Goal: Task Accomplishment & Management: Manage account settings

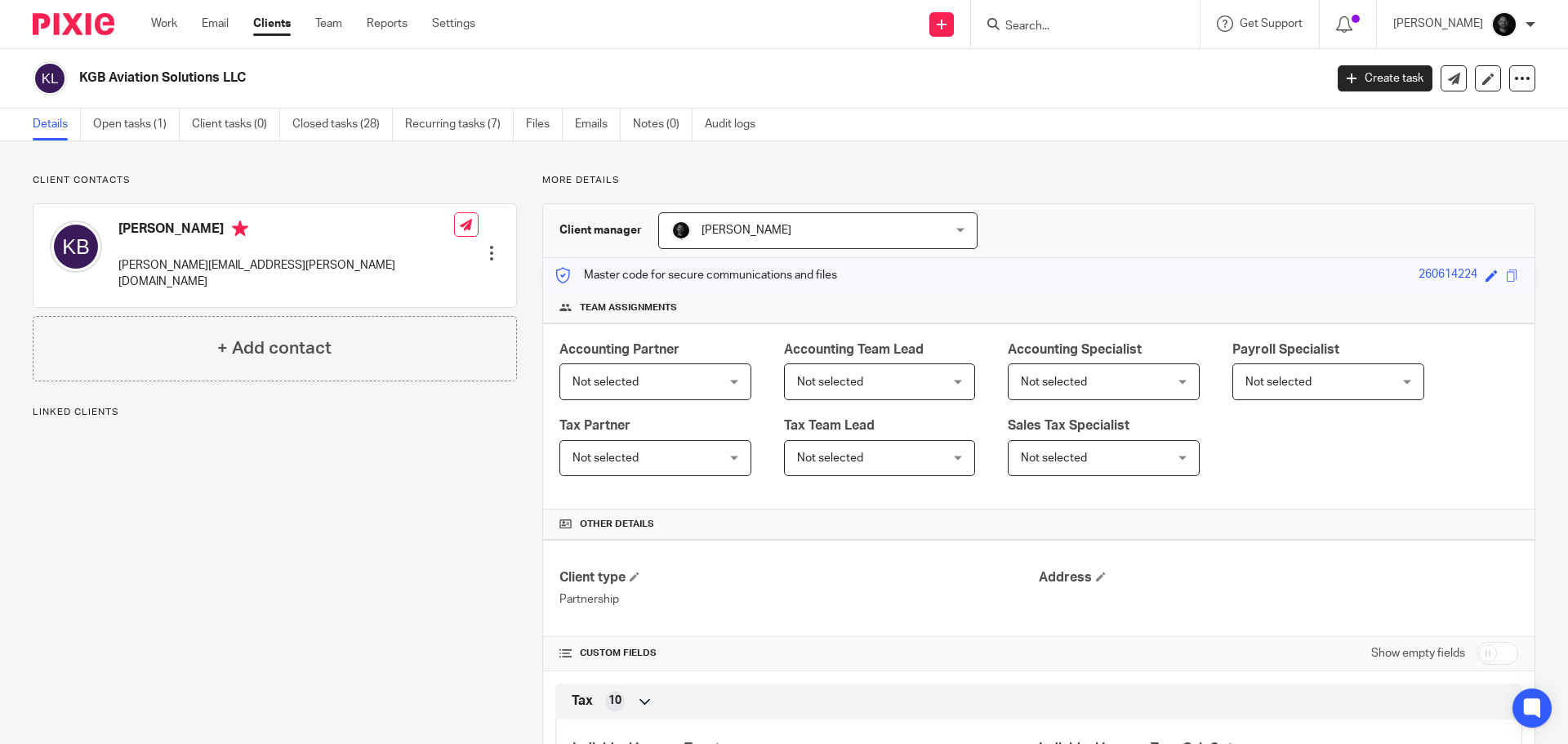
click at [165, 126] on link "Open tasks (1)" at bounding box center [136, 125] width 87 height 32
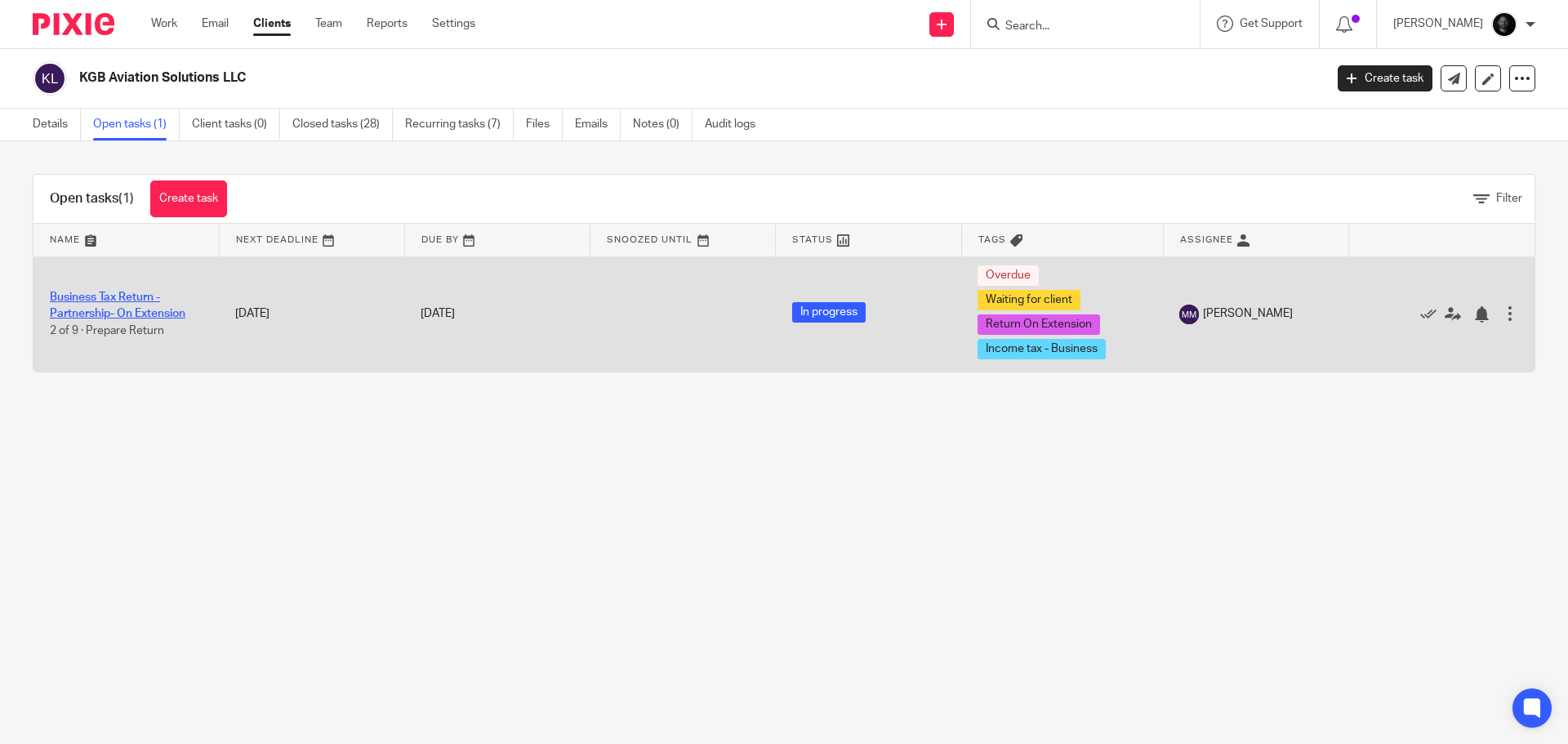
click at [138, 297] on link "Business Tax Return - Partnership- On Extension" at bounding box center [117, 305] width 136 height 28
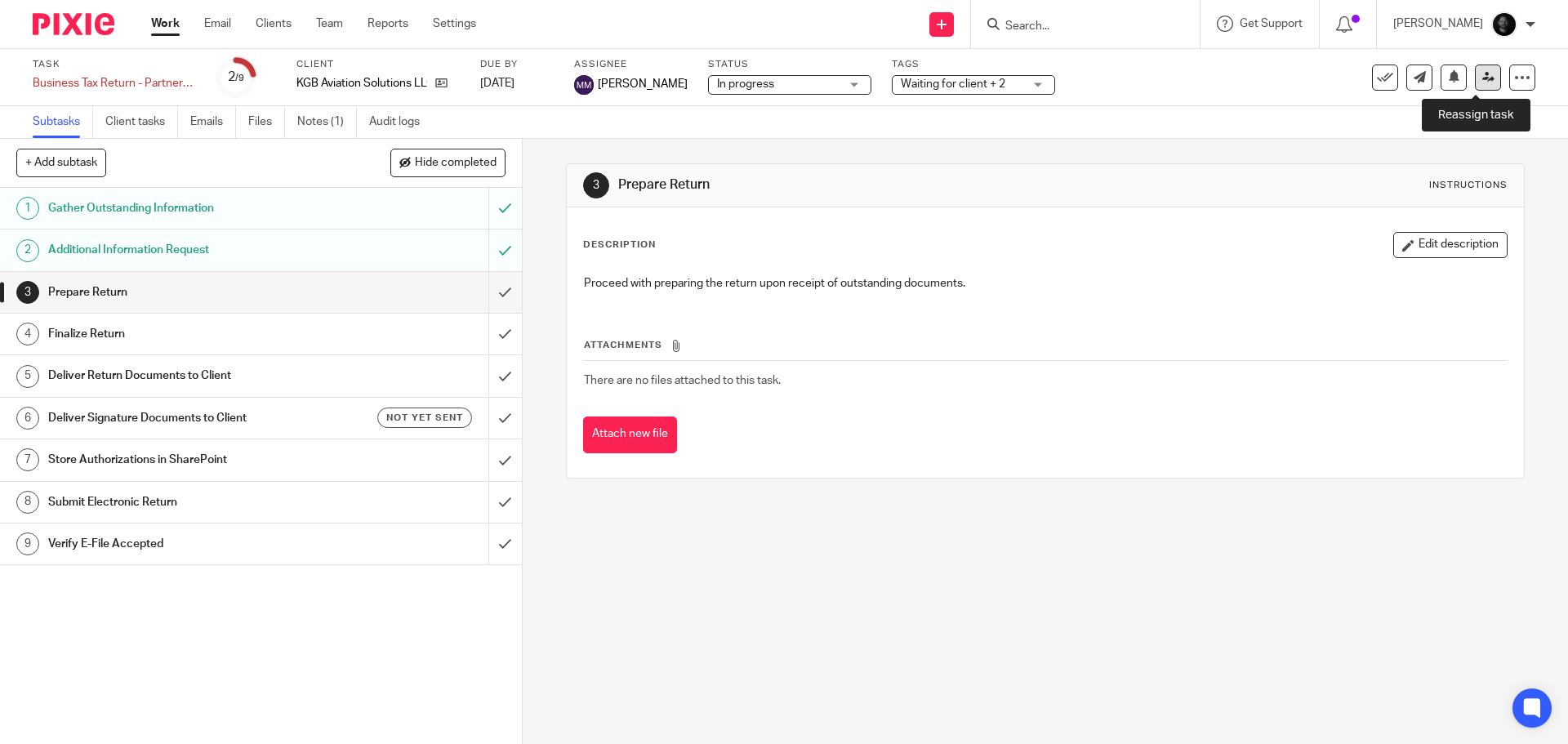
click at [1485, 74] on link at bounding box center [1488, 78] width 26 height 26
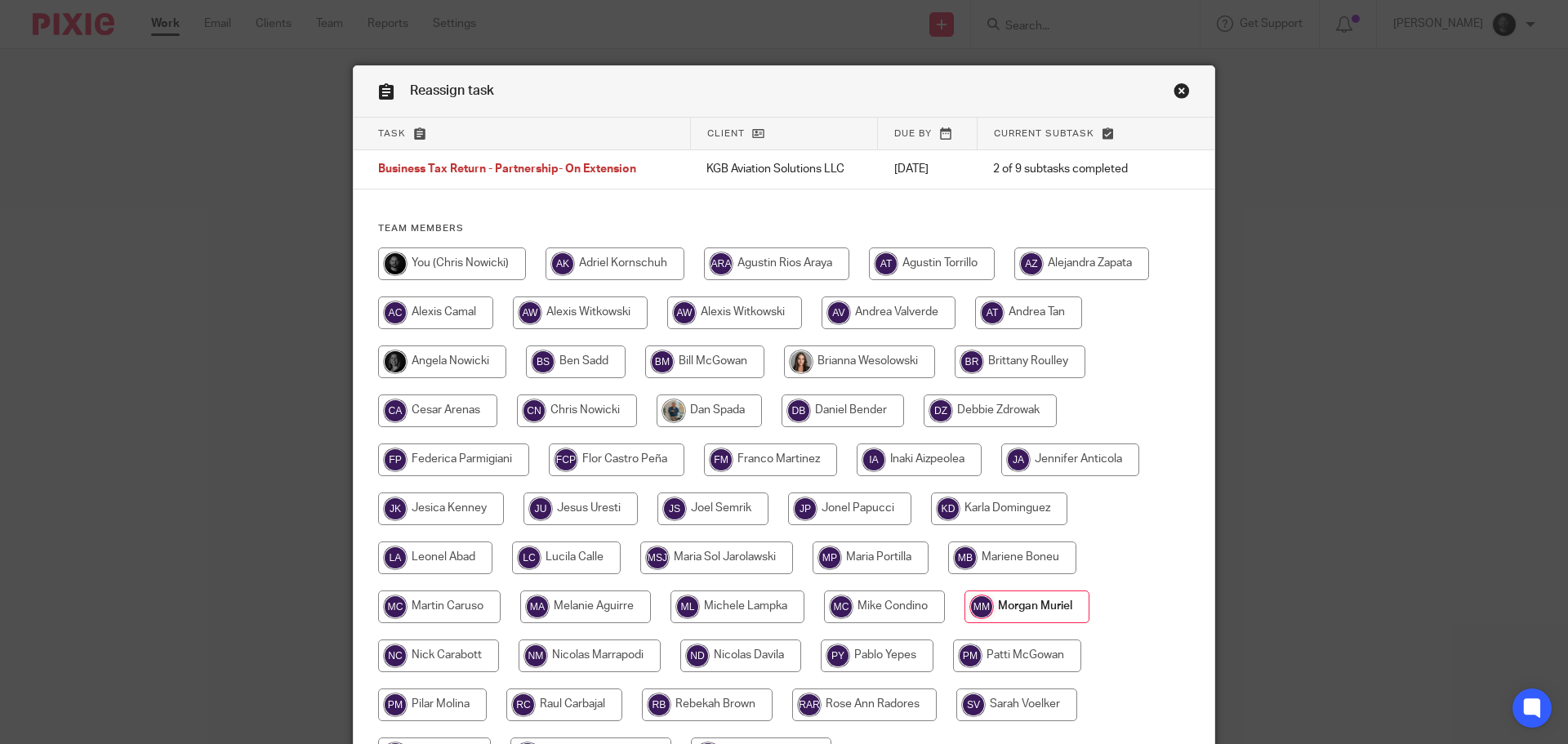
click at [429, 263] on input "radio" at bounding box center [452, 264] width 148 height 33
radio input "true"
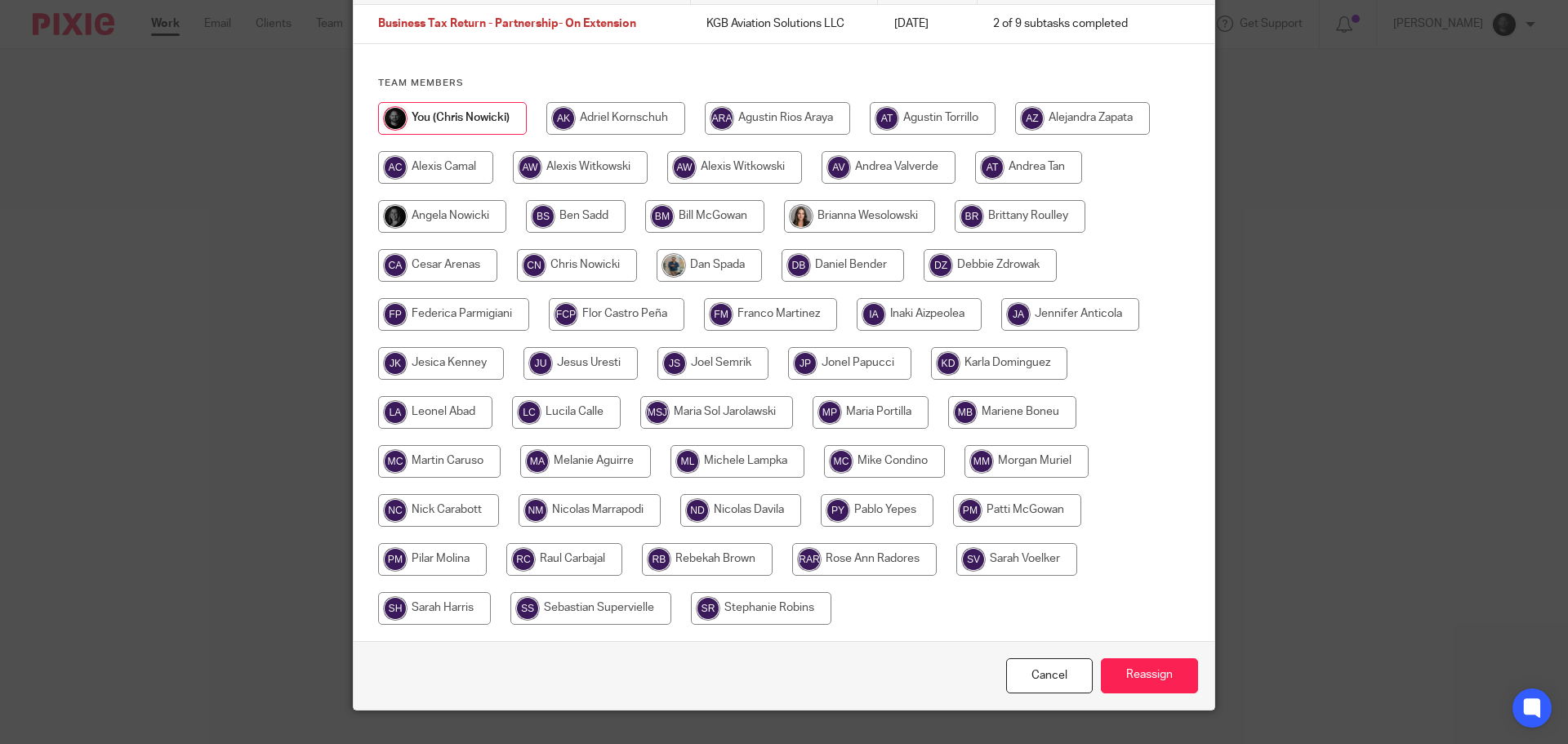
scroll to position [163, 0]
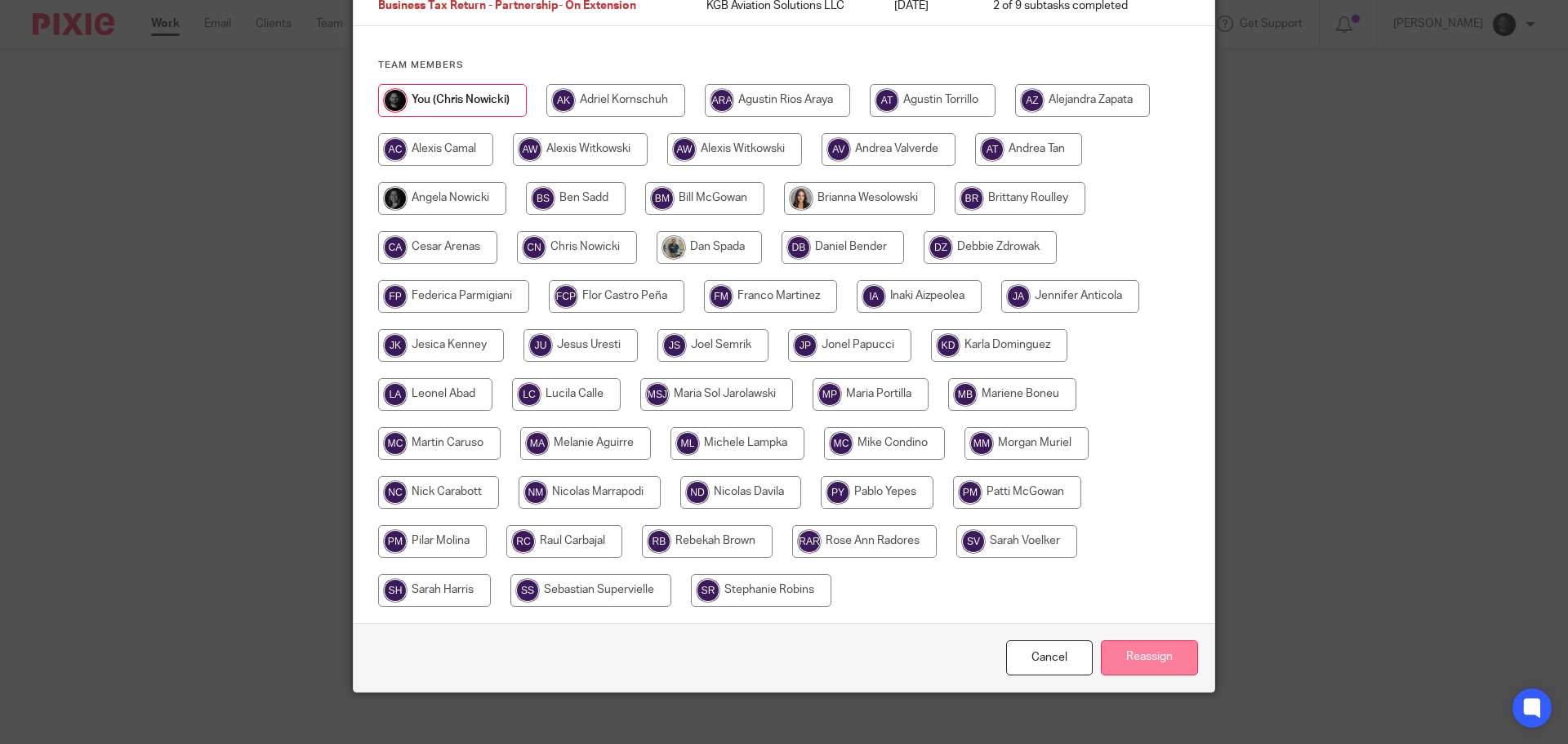
click at [1109, 655] on input "Reassign" at bounding box center [1149, 658] width 97 height 35
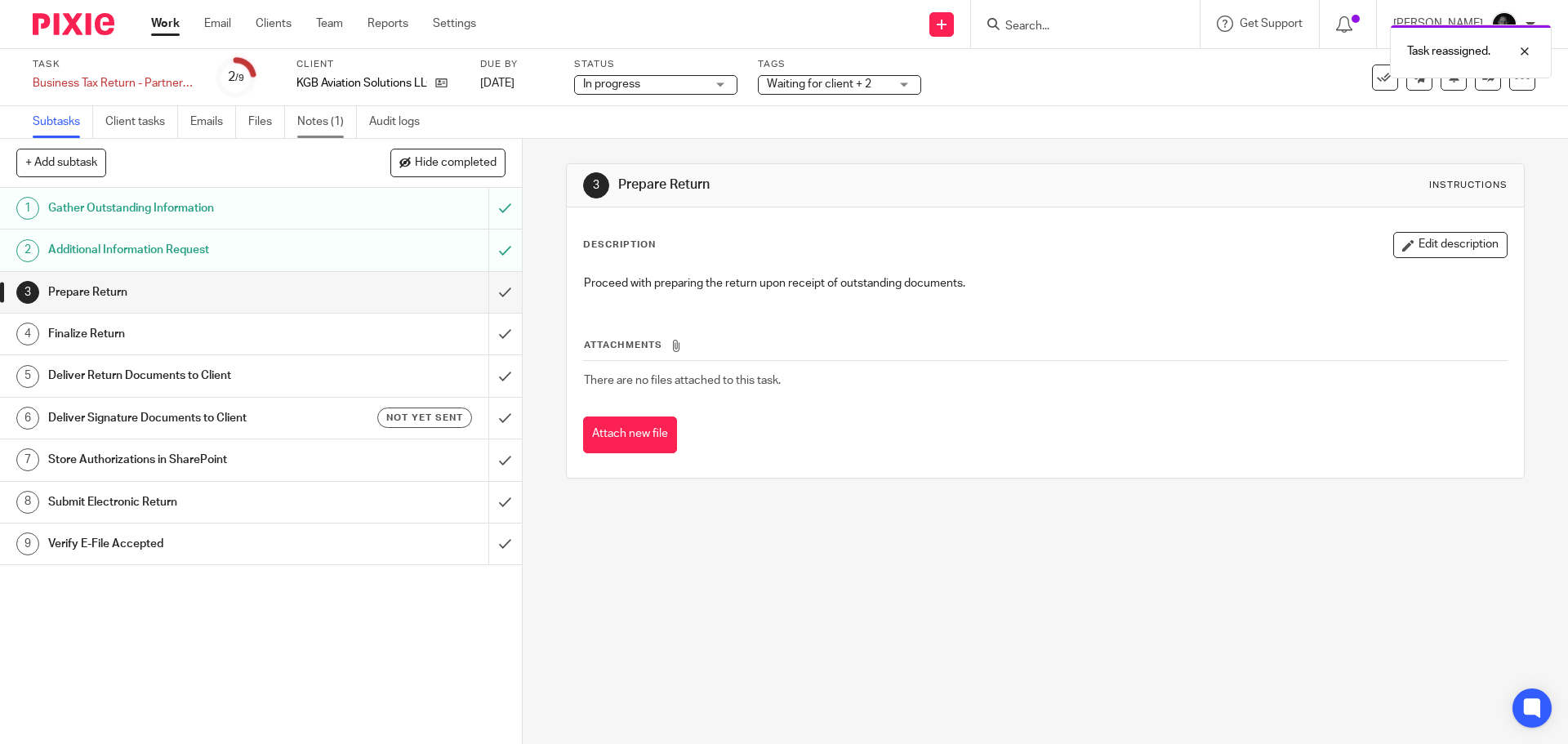
click at [329, 119] on link "Notes (1)" at bounding box center [327, 122] width 60 height 32
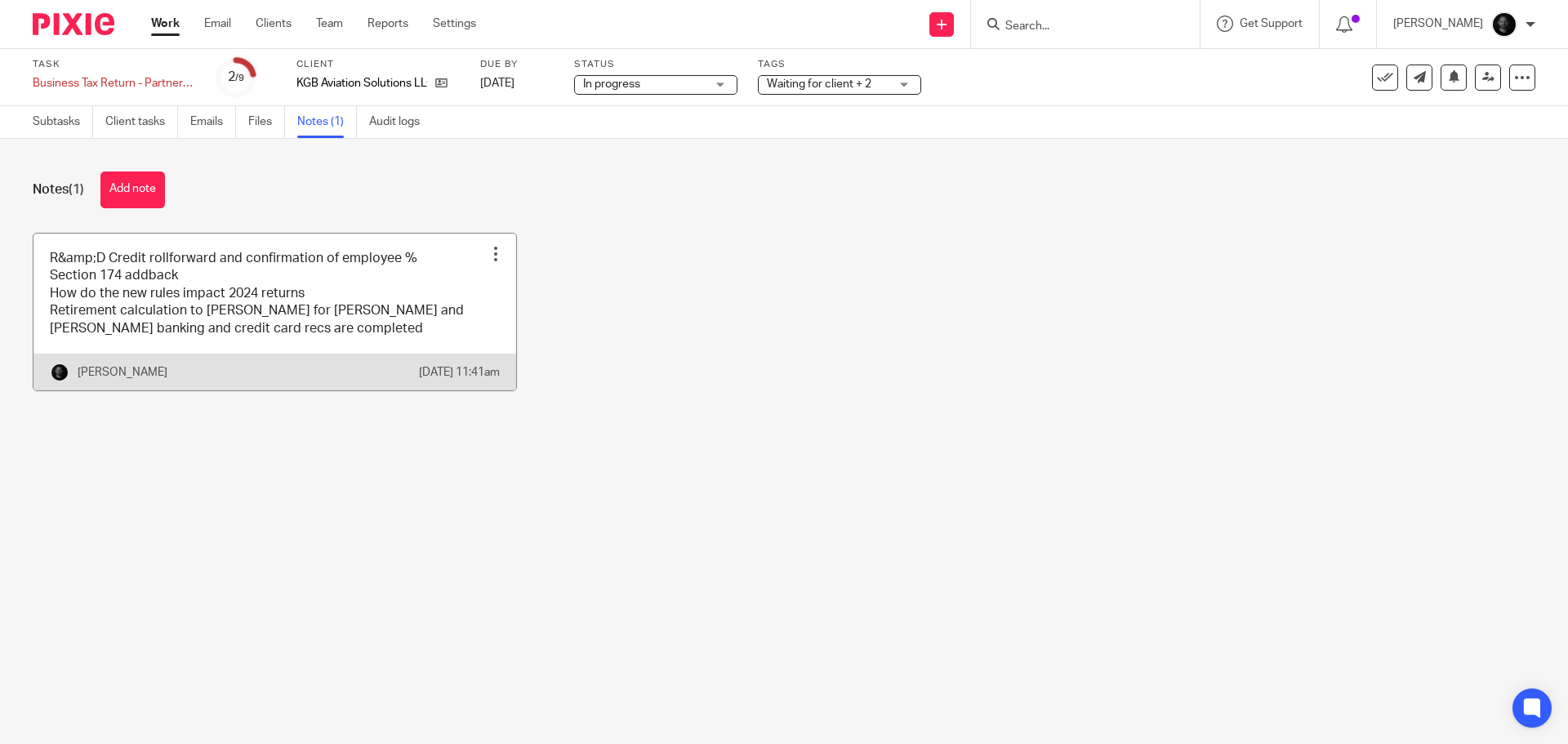
click at [217, 317] on link at bounding box center [275, 312] width 483 height 157
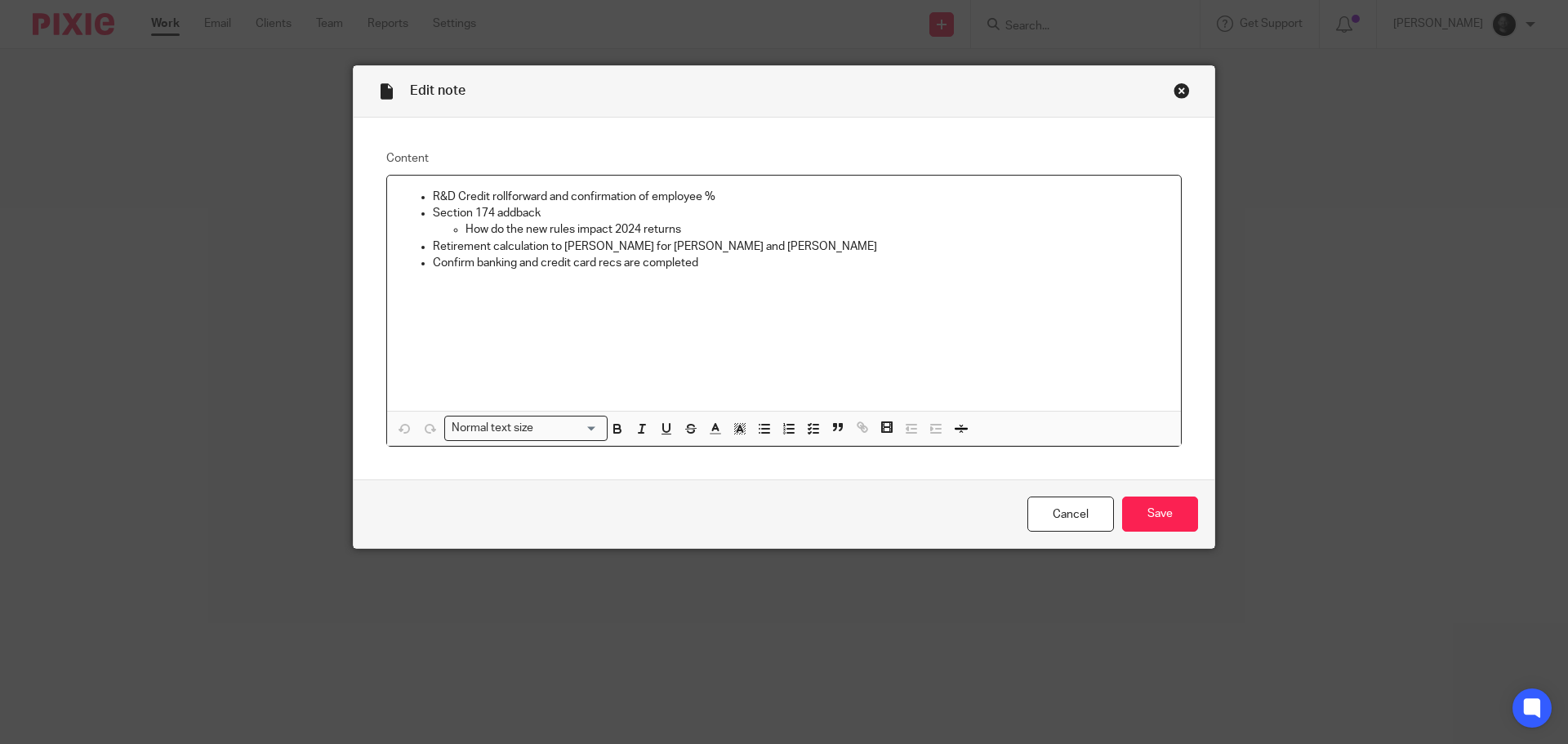
click at [1182, 95] on div "Close this dialog window" at bounding box center [1181, 90] width 16 height 16
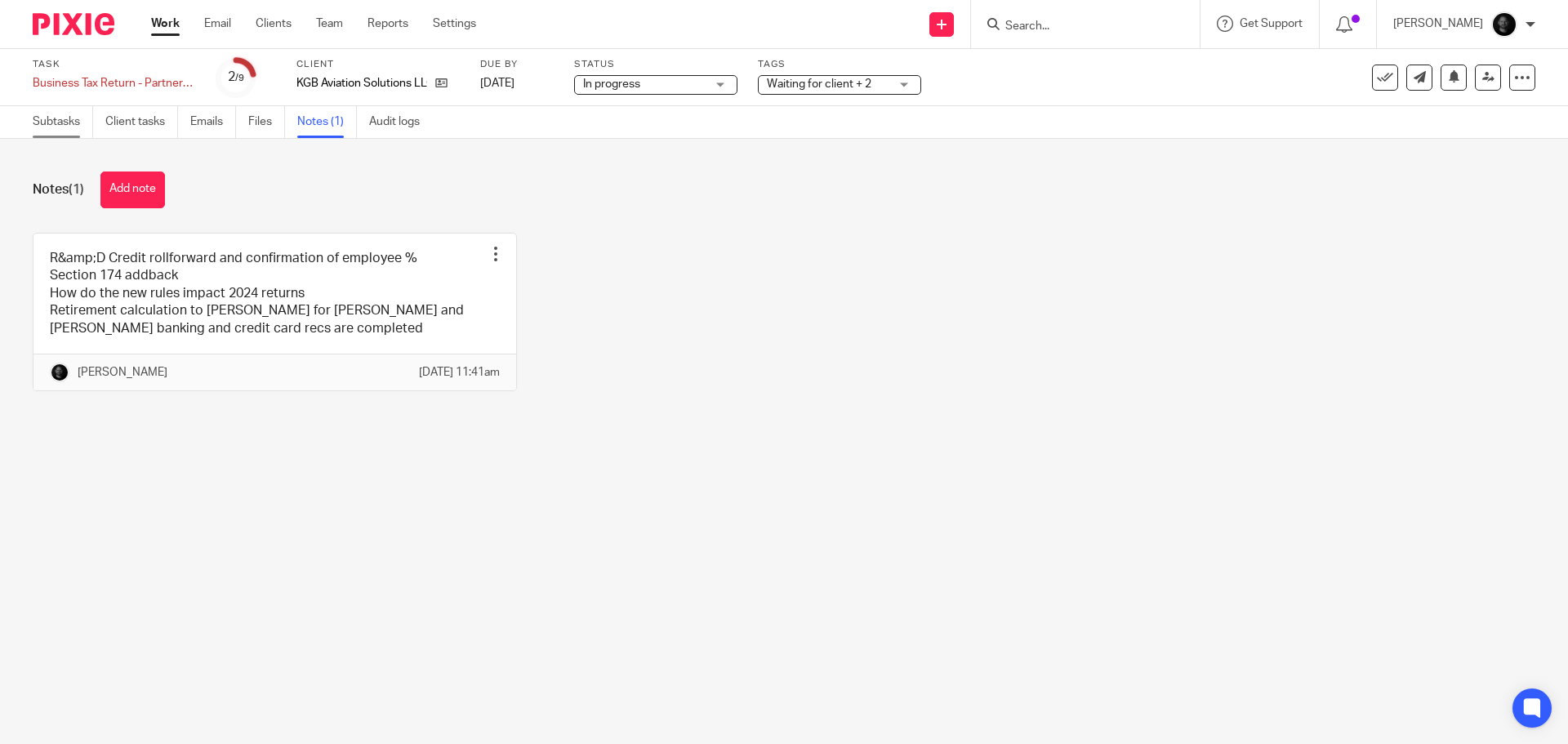
click at [77, 116] on link "Subtasks" at bounding box center [63, 122] width 61 height 32
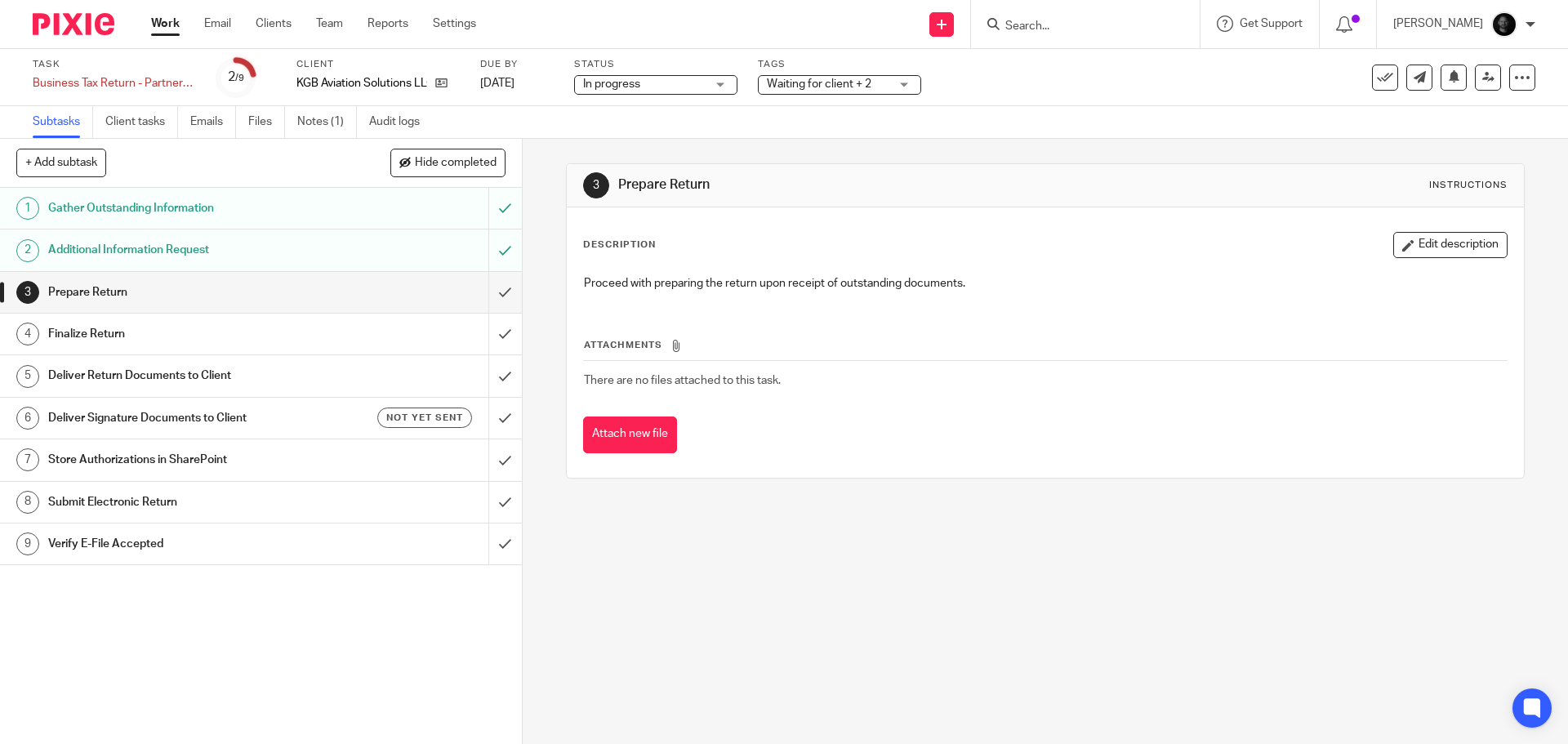
click at [276, 379] on h1 "Deliver Return Documents to Client" at bounding box center [189, 375] width 282 height 24
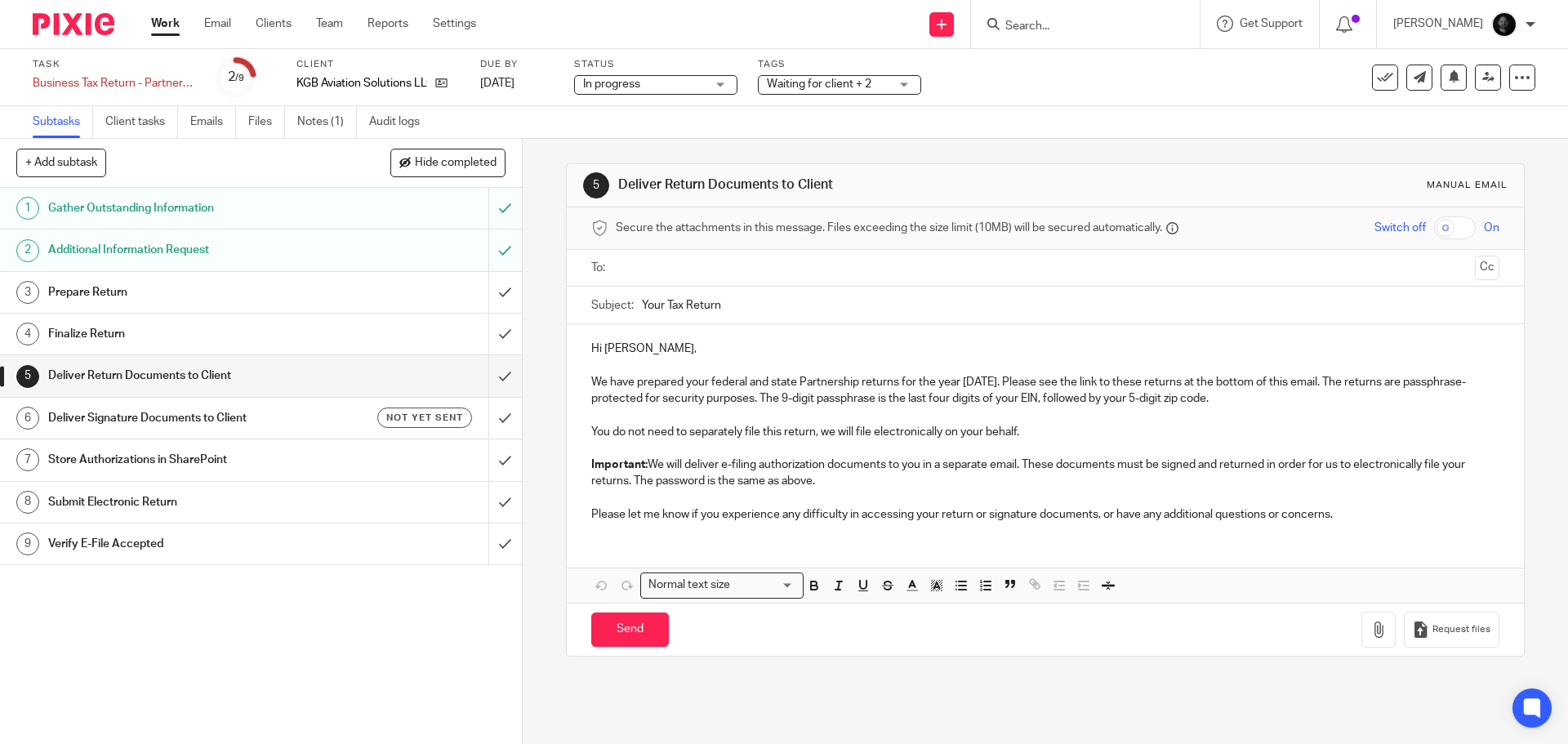
click at [800, 279] on ul at bounding box center [1046, 268] width 856 height 27
click at [800, 275] on input "text" at bounding box center [1044, 268] width 846 height 19
click at [1439, 227] on input "checkbox" at bounding box center [1455, 227] width 41 height 23
checkbox input "true"
click at [1475, 266] on button "Cc" at bounding box center [1487, 269] width 24 height 24
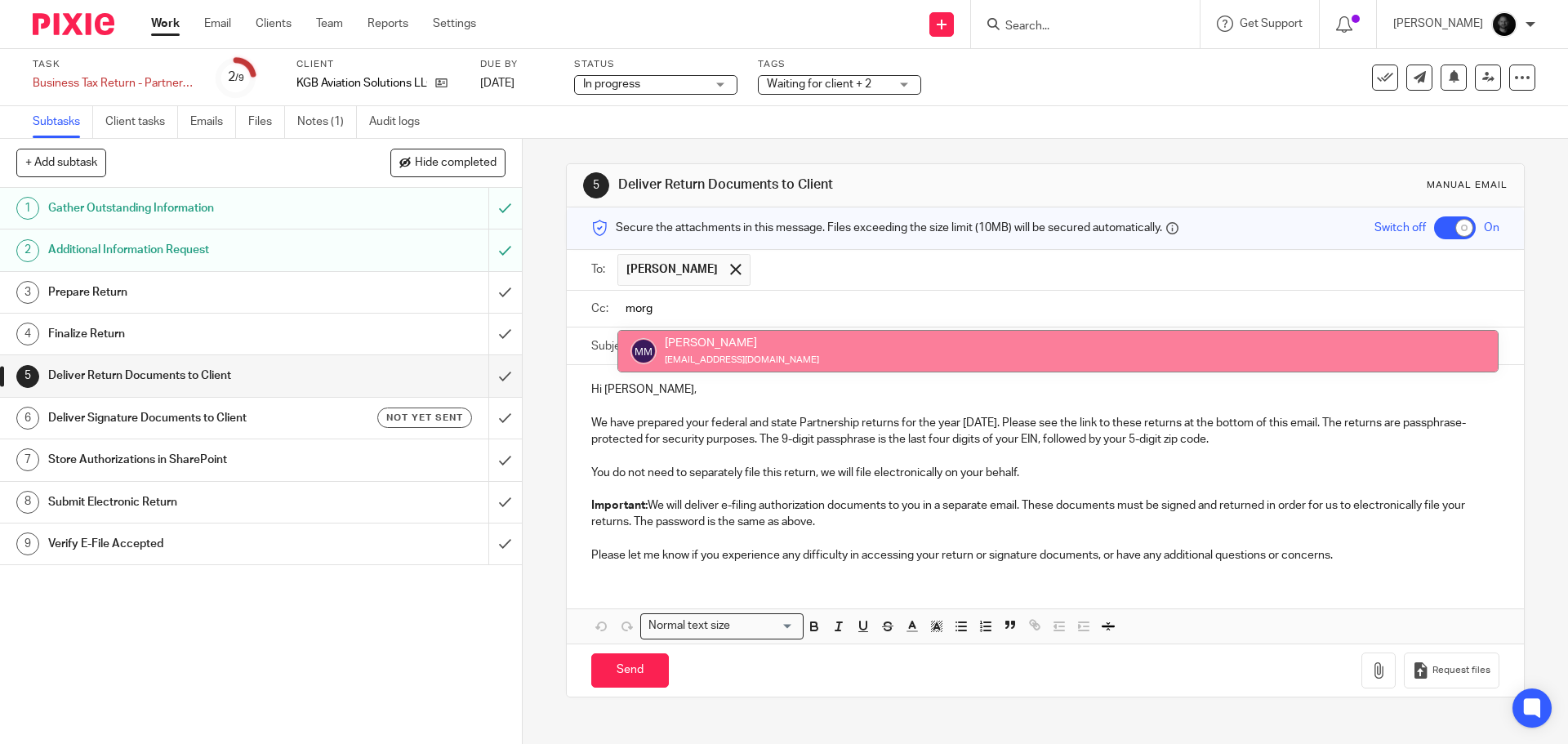
type input "morg"
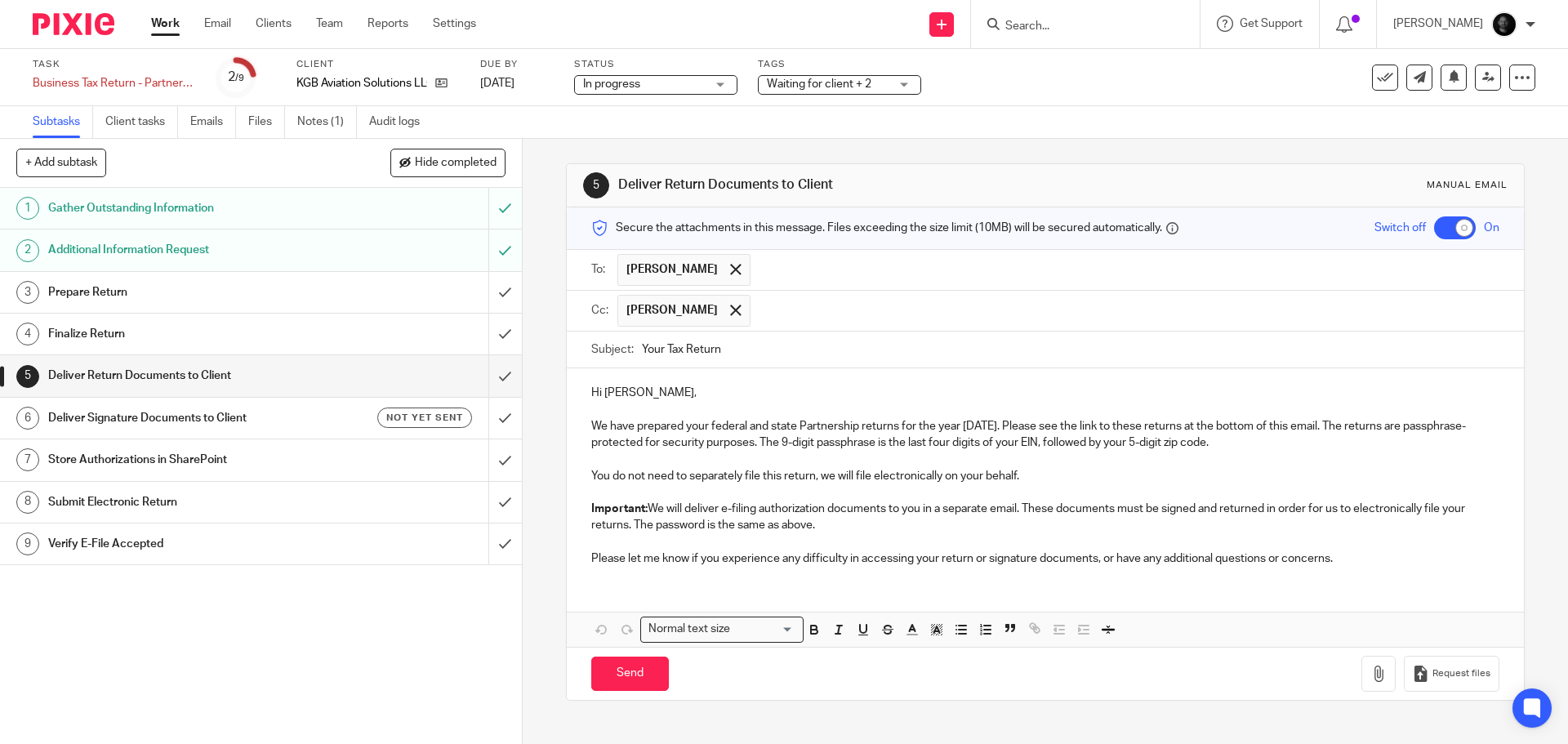
click at [832, 354] on input "Your Tax Return" at bounding box center [1071, 350] width 856 height 37
type input "Your Tax Return - KGB Aviation"
click at [1001, 508] on p "Important: We will deliver e-filing authorization documents to you in a separat…" at bounding box center [1045, 517] width 908 height 34
click at [1366, 670] on button "button" at bounding box center [1378, 674] width 35 height 37
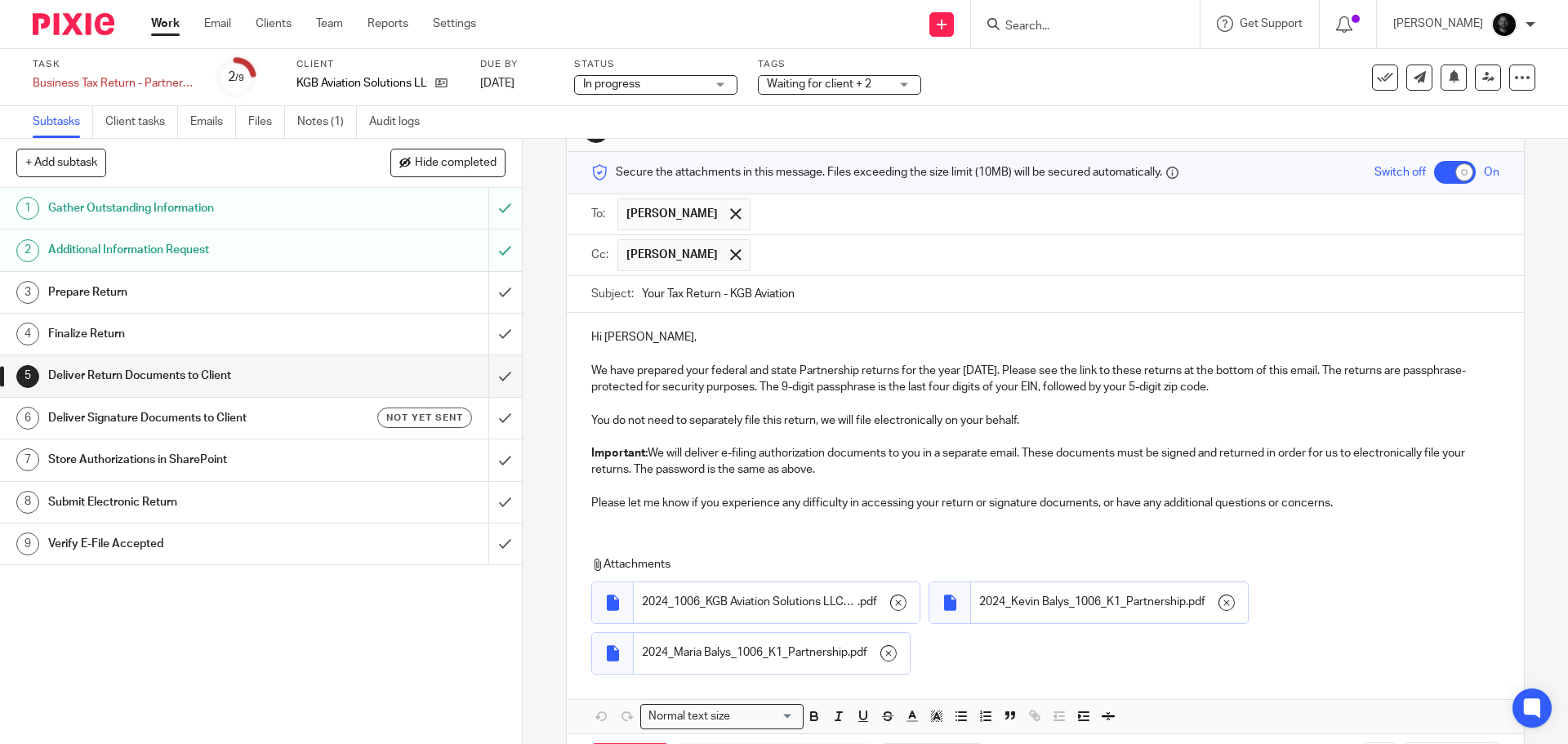
scroll to position [124, 0]
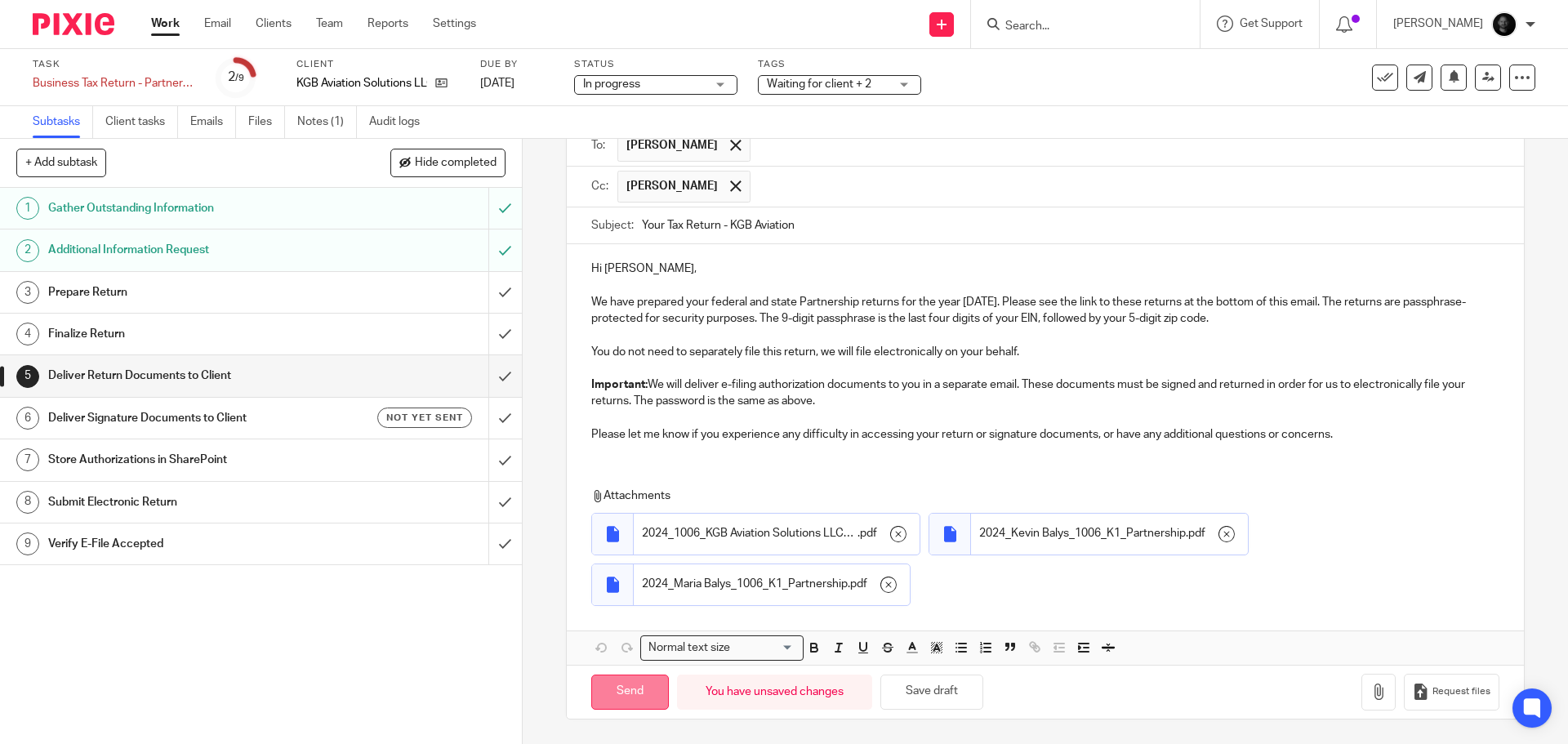
click at [646, 691] on input "Send" at bounding box center [631, 692] width 78 height 35
checkbox input "false"
type input "Sent"
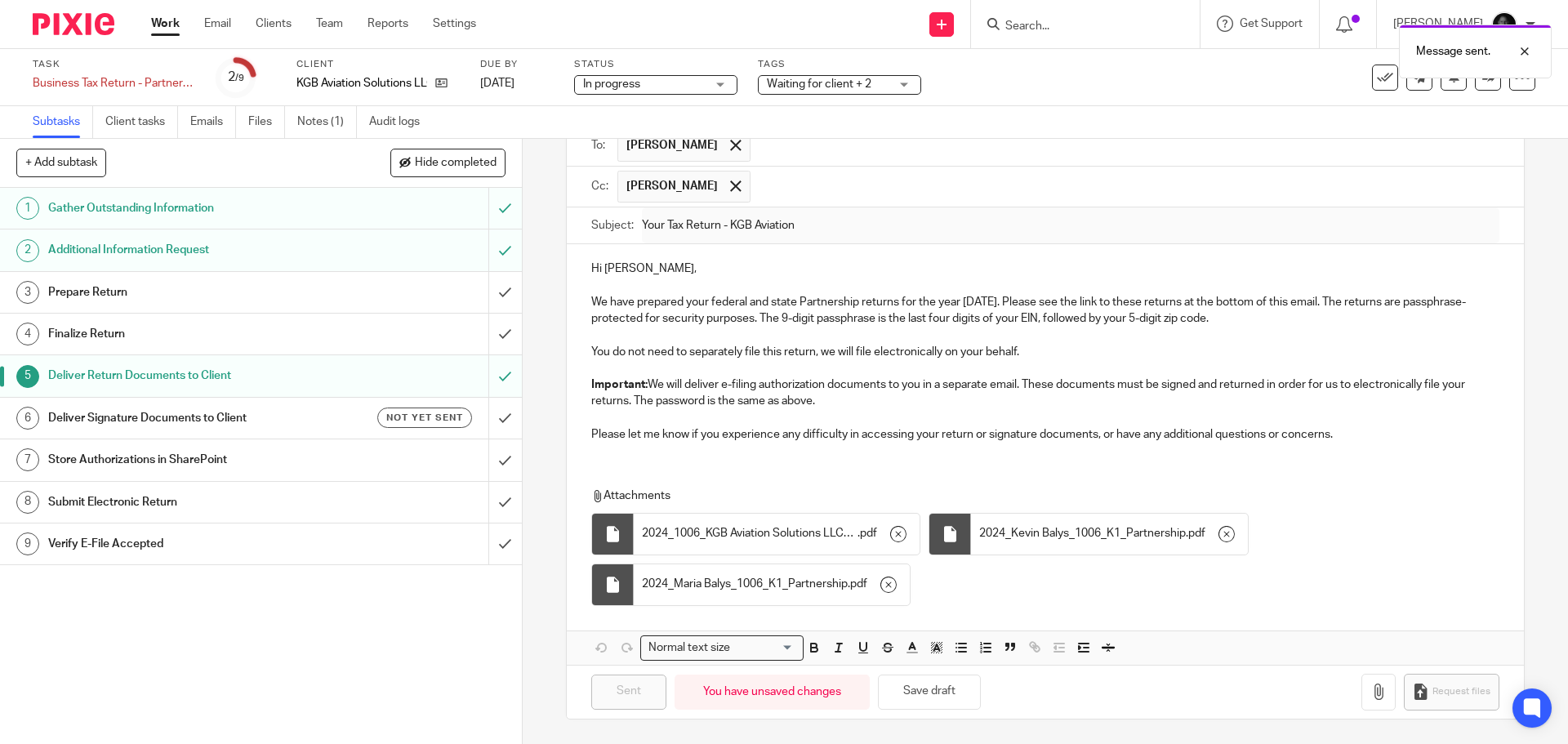
click at [284, 412] on h1 "Deliver Signature Documents to Client" at bounding box center [189, 418] width 282 height 24
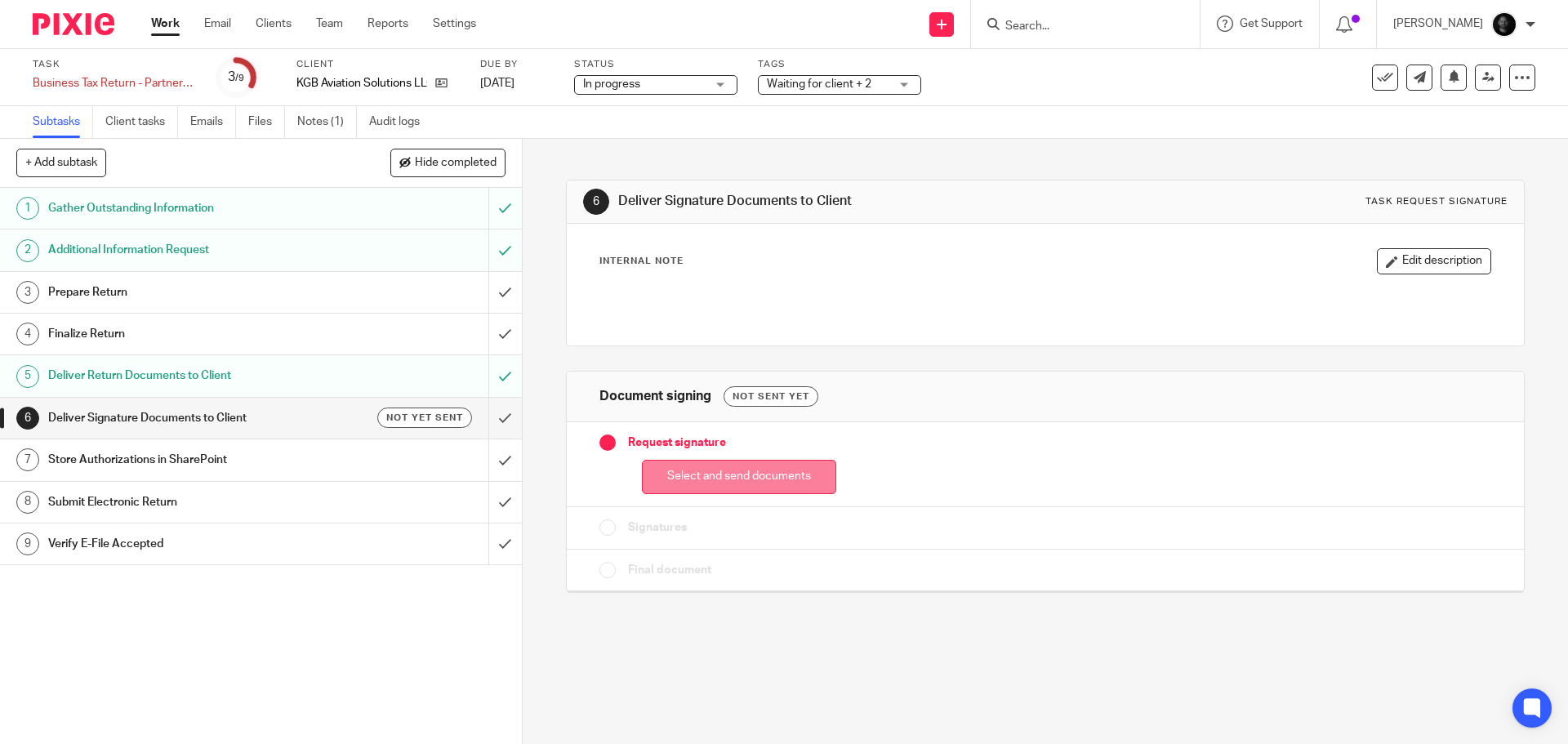
click at [771, 465] on button "Select and send documents" at bounding box center [739, 478] width 195 height 35
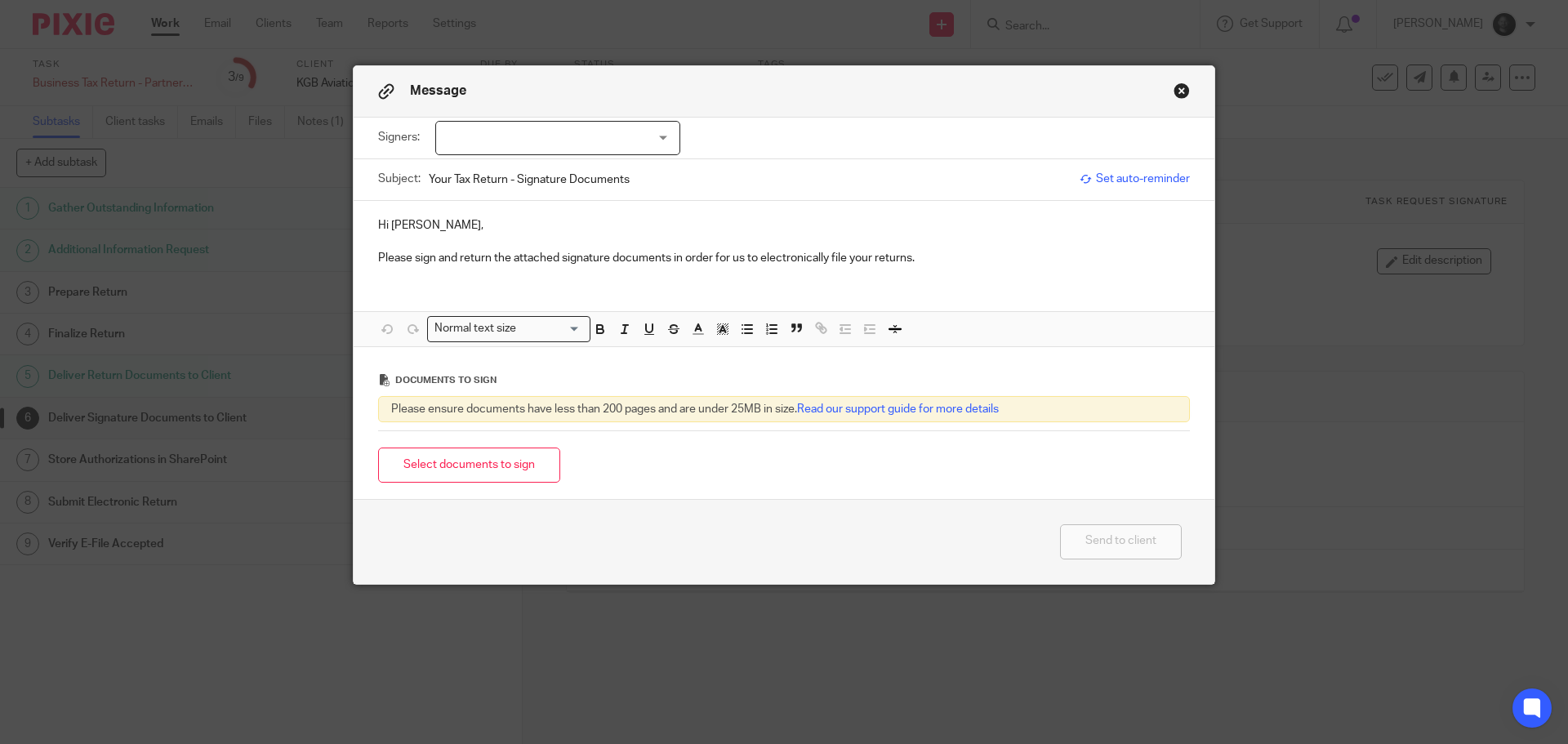
click at [562, 143] on div at bounding box center [557, 137] width 245 height 35
click at [477, 163] on li "[PERSON_NAME]" at bounding box center [552, 172] width 244 height 34
checkbox input "true"
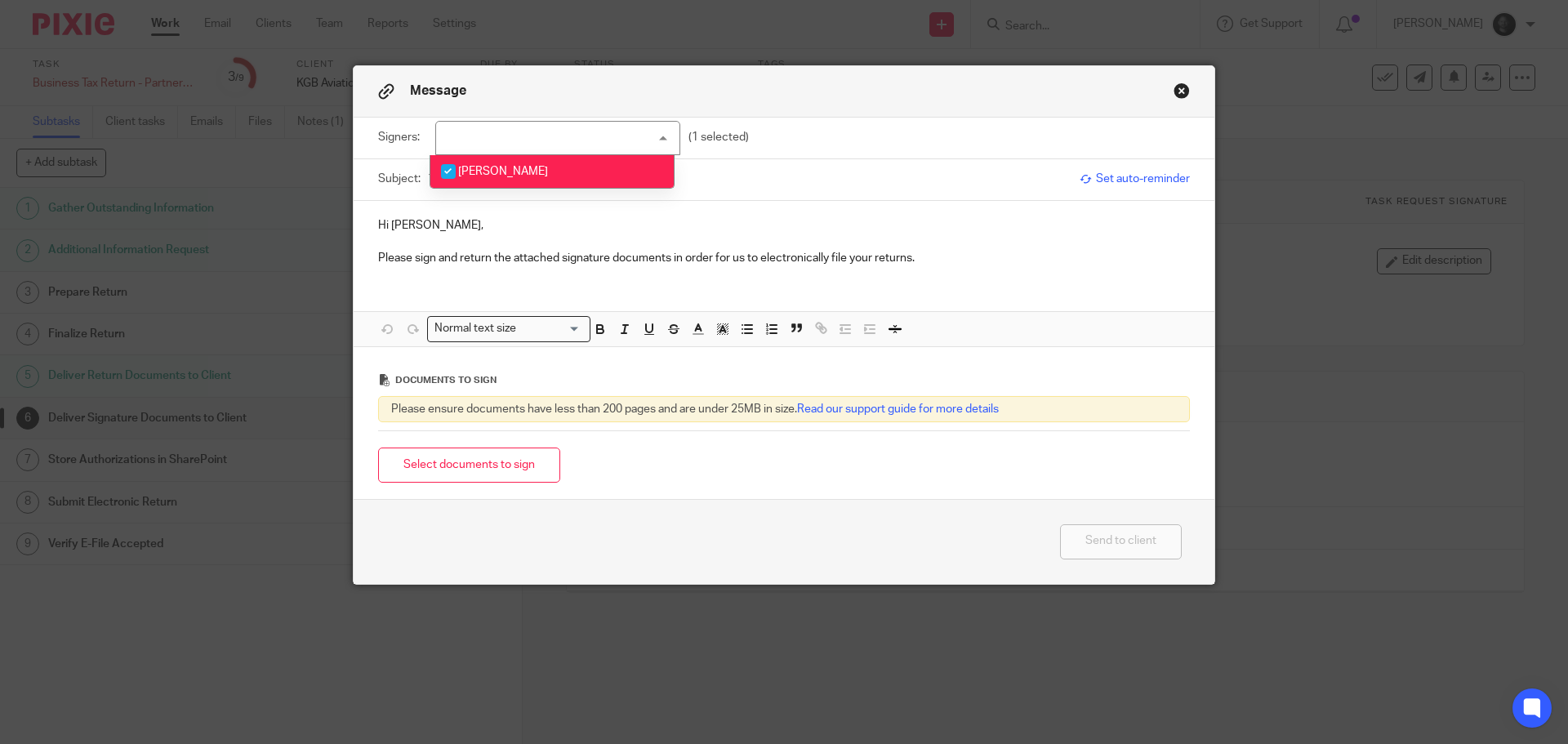
click at [452, 232] on p "Hi [PERSON_NAME]," at bounding box center [784, 225] width 812 height 16
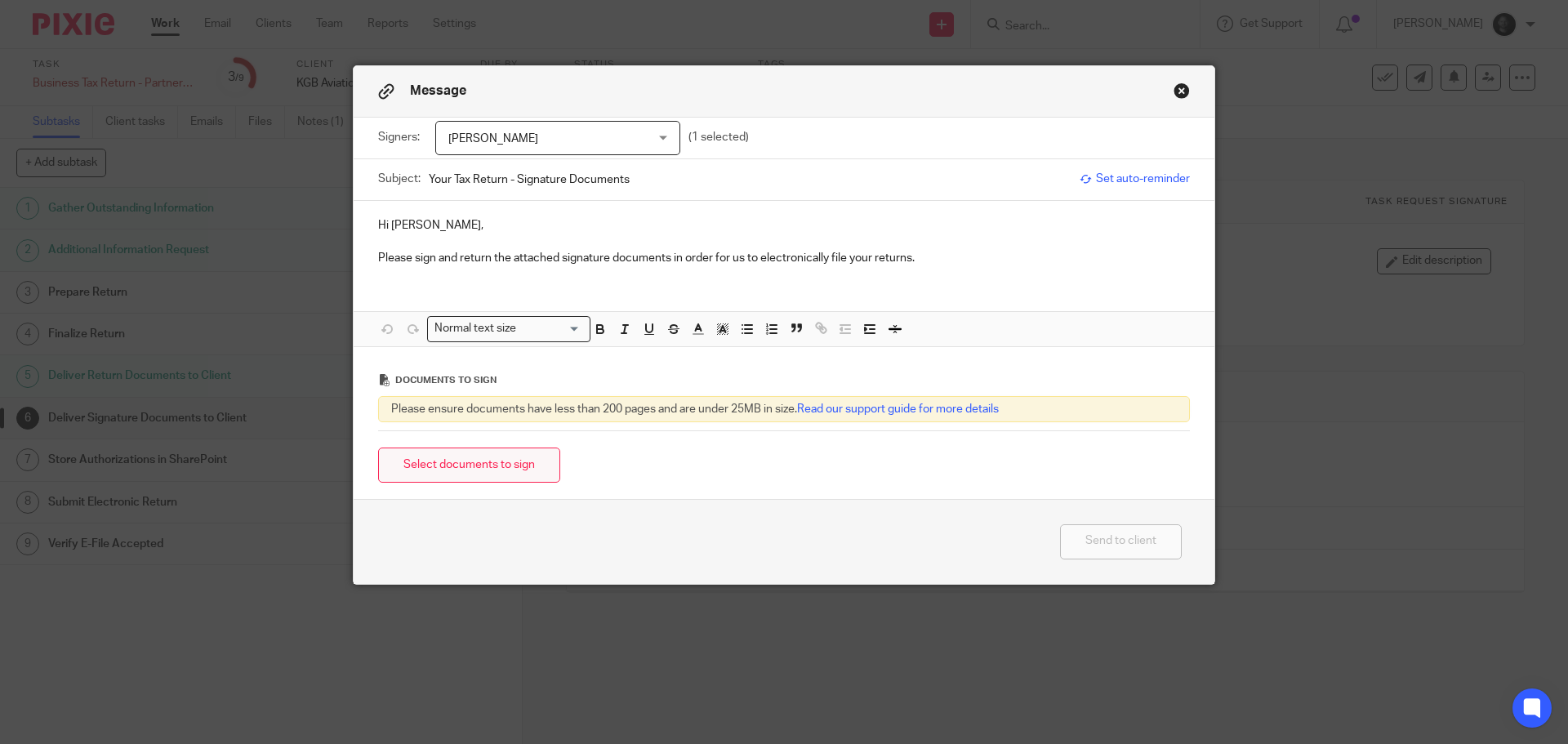
click at [474, 460] on button "Select documents to sign" at bounding box center [470, 465] width 182 height 35
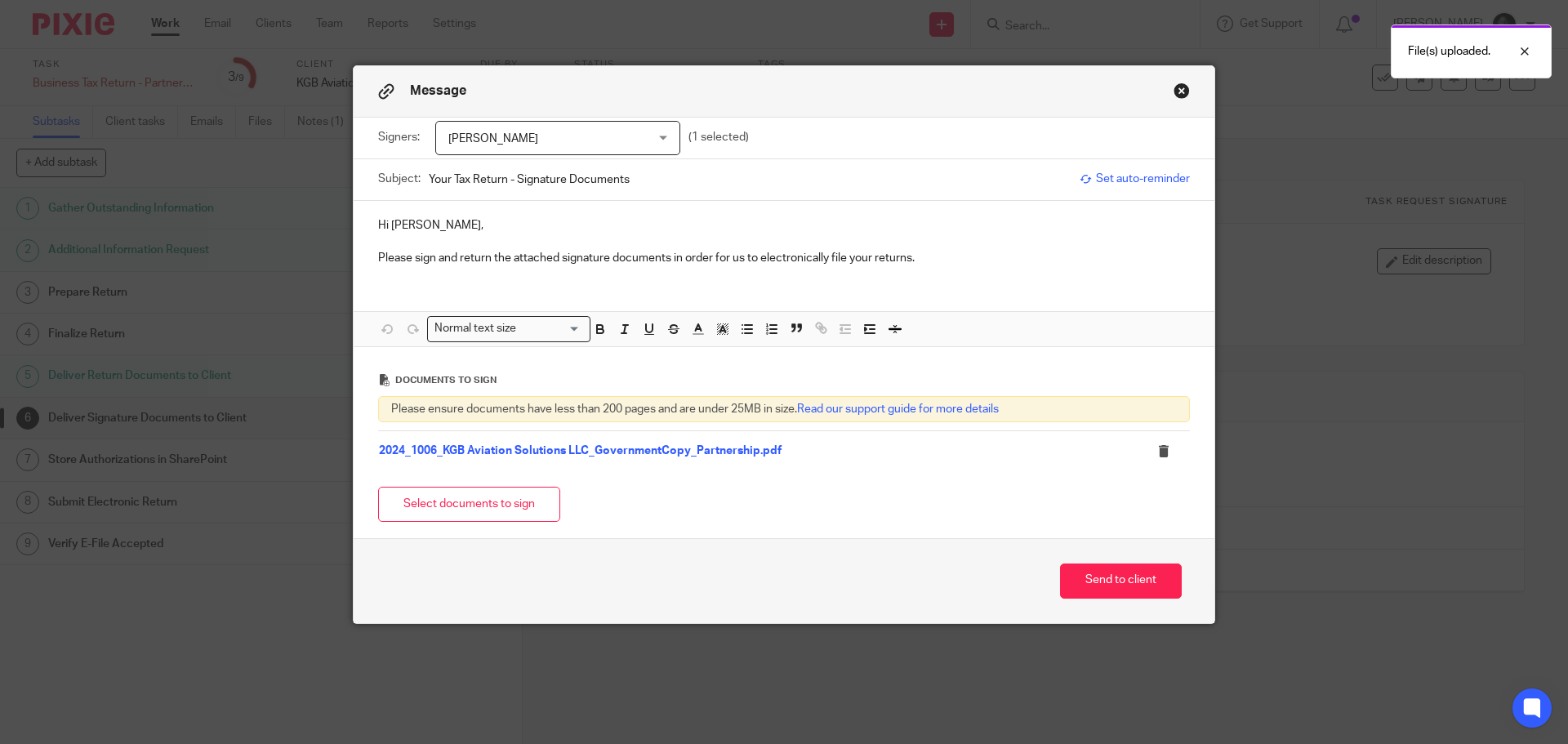
click at [635, 184] on input "Your Tax Return - Signature Documents" at bounding box center [750, 179] width 643 height 37
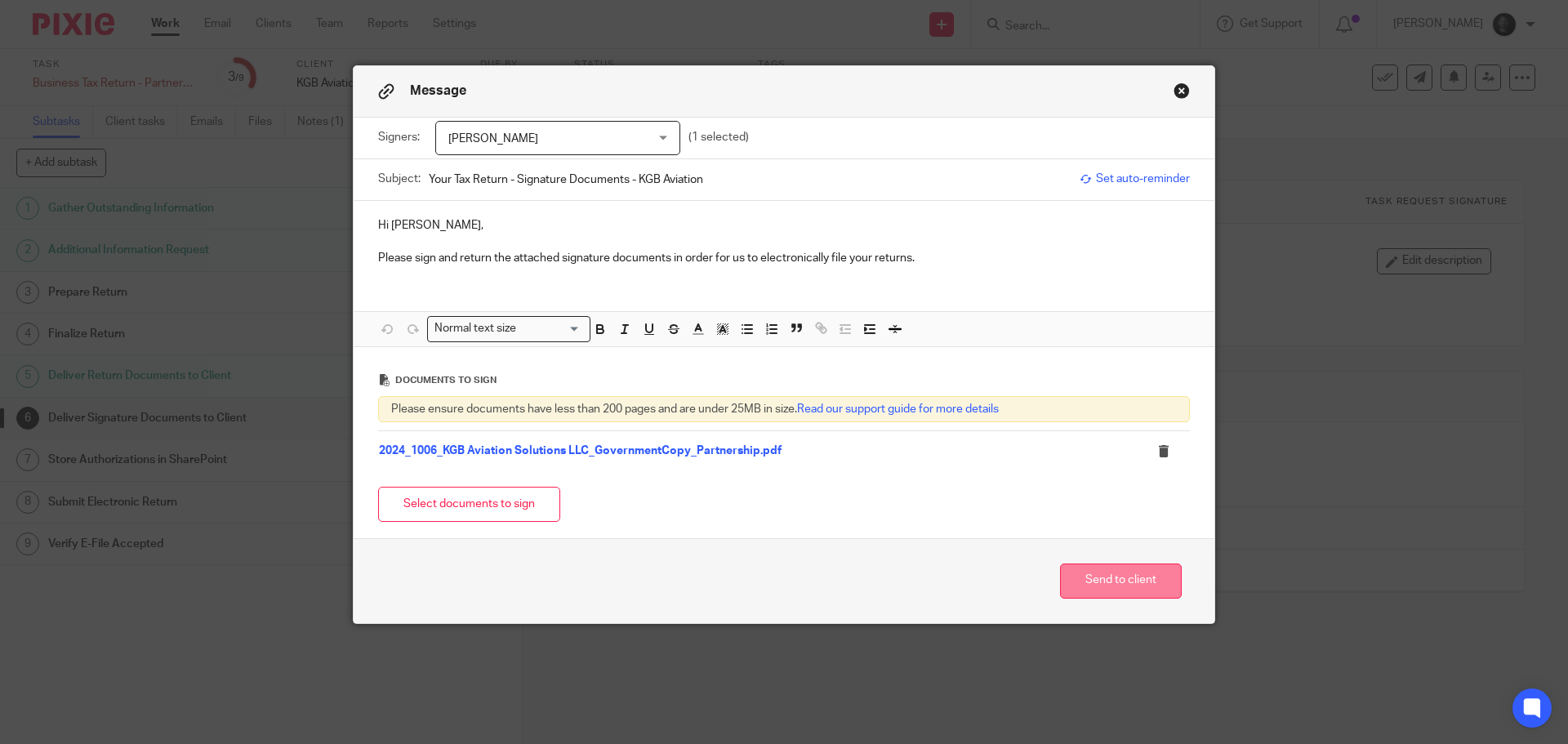
type input "Your Tax Return - Signature Documents - KGB Aviation"
click at [1101, 586] on button "Send to client" at bounding box center [1121, 581] width 121 height 35
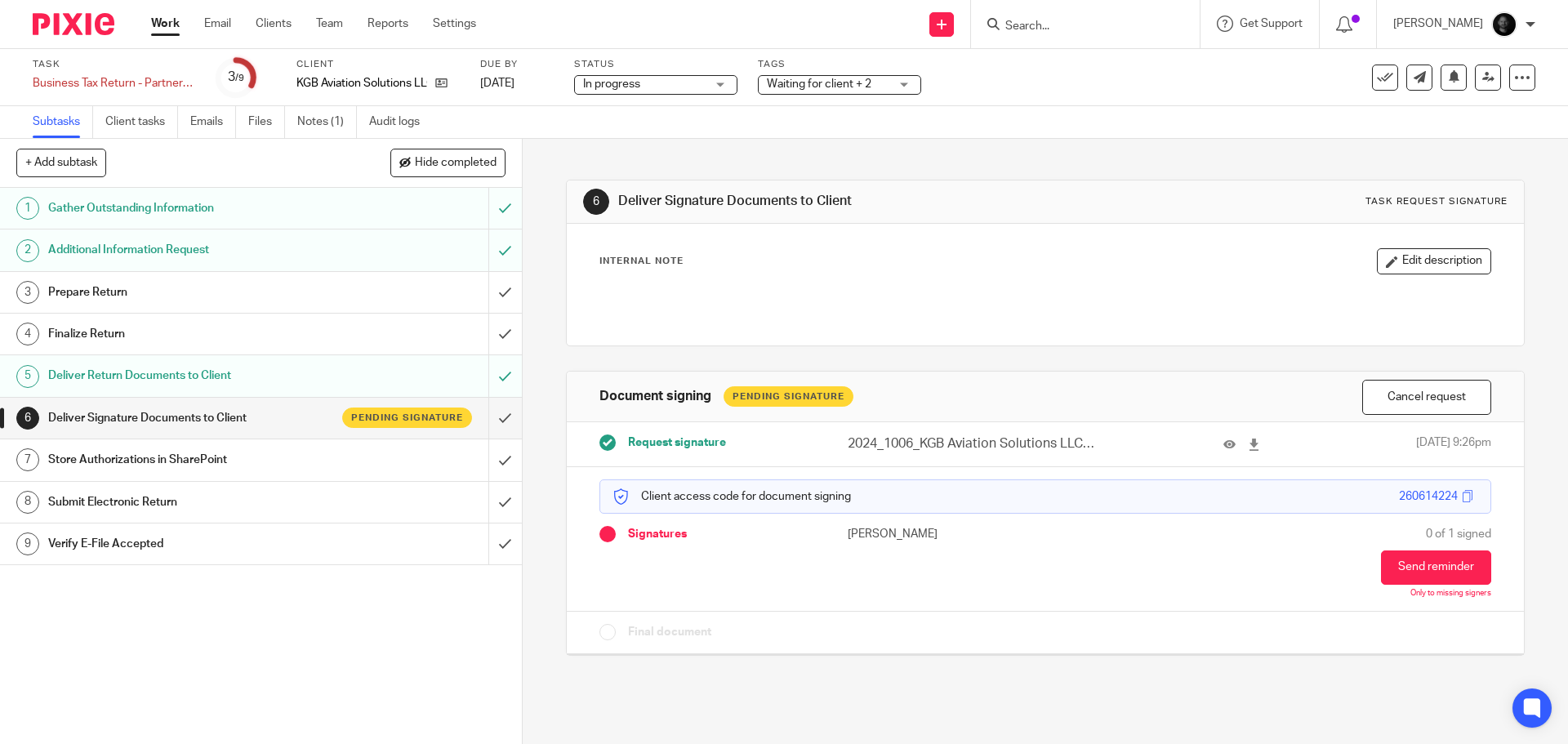
drag, startPoint x: 858, startPoint y: 89, endPoint x: 841, endPoint y: 96, distance: 18.4
click at [856, 90] on span "Waiting for client + 2" at bounding box center [828, 84] width 122 height 17
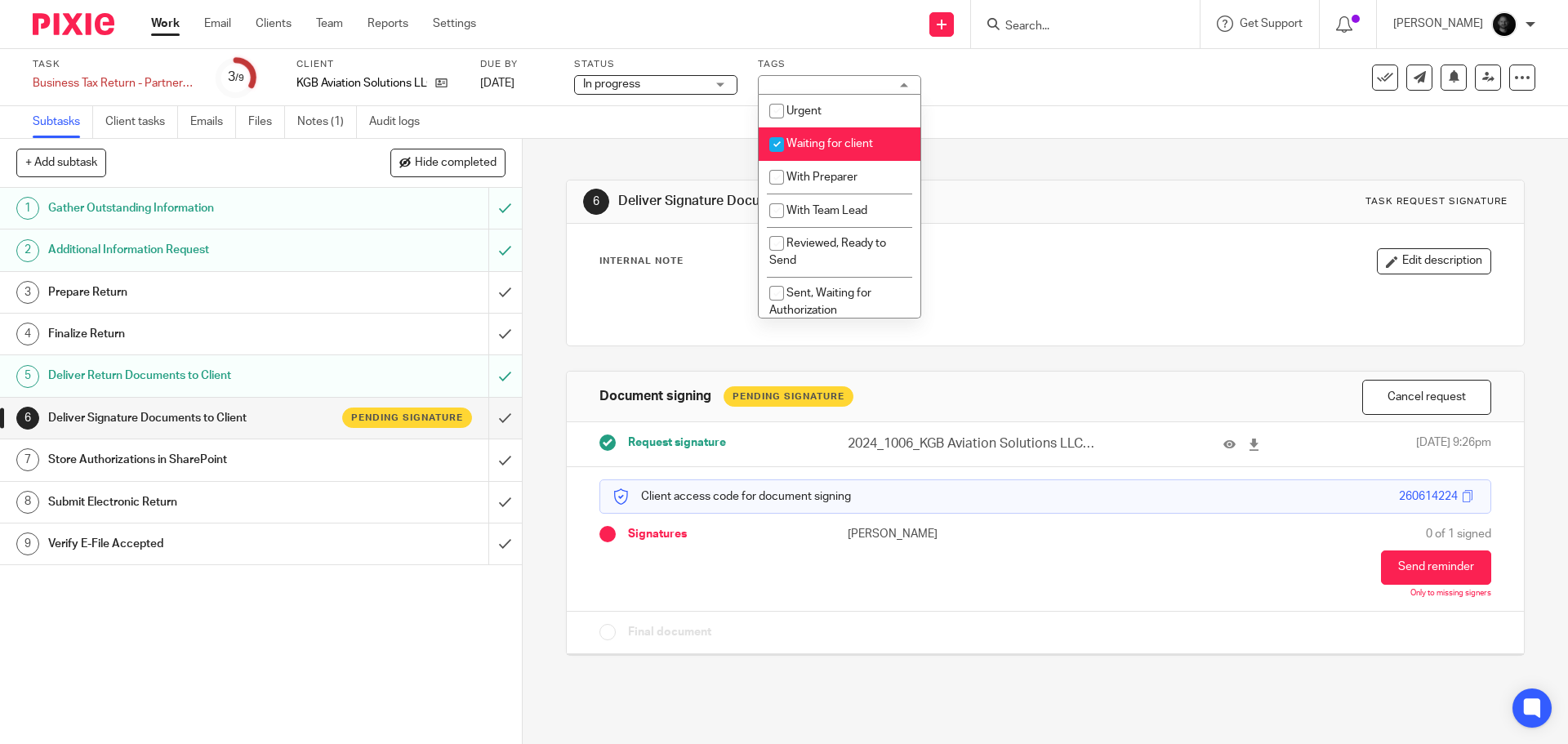
click at [825, 148] on span "Waiting for client" at bounding box center [830, 144] width 87 height 12
checkbox input "false"
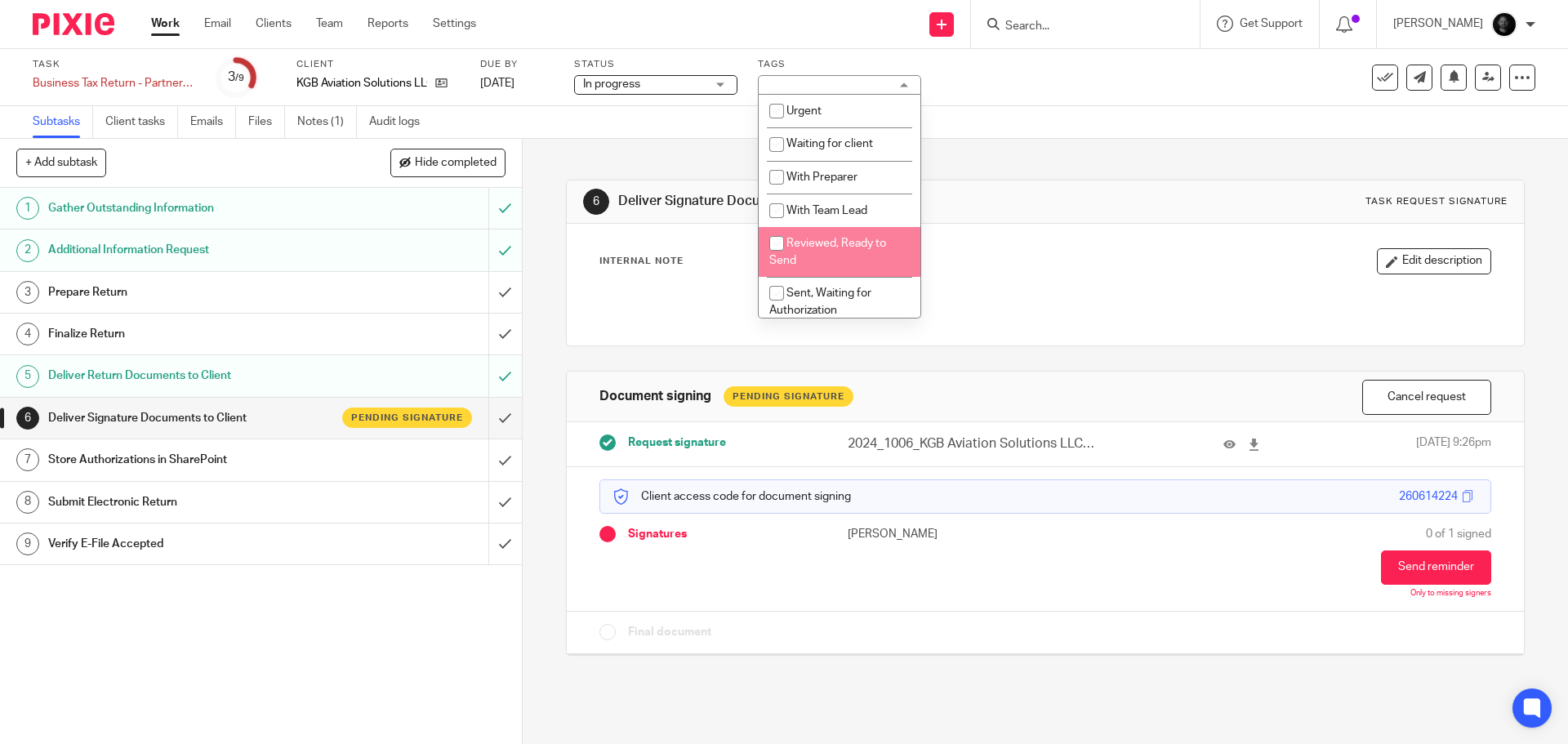
click at [824, 249] on span "Reviewed, Ready to Send" at bounding box center [828, 252] width 117 height 29
checkbox input "false"
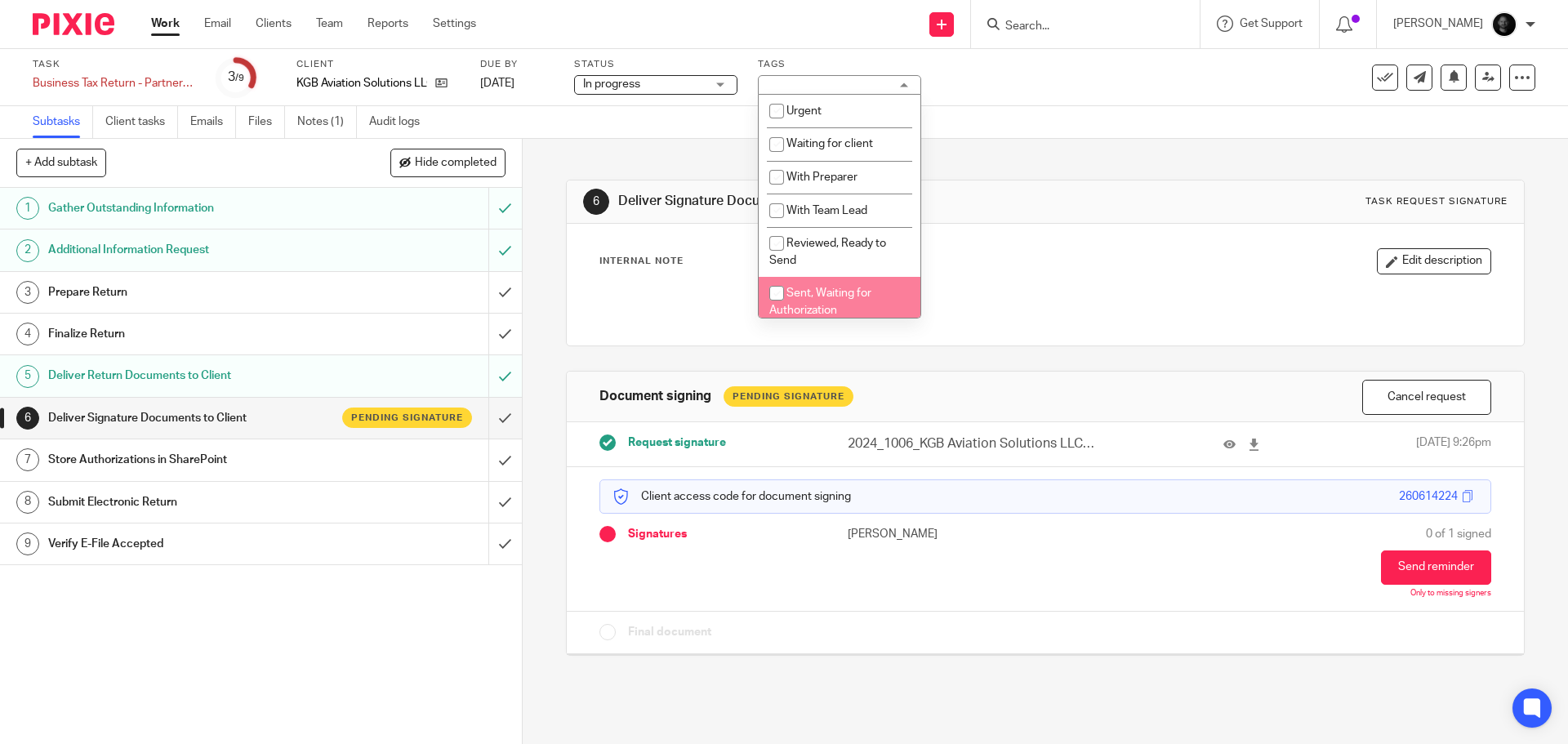
click at [824, 290] on span "Sent, Waiting for Authorization" at bounding box center [820, 302] width 102 height 29
checkbox input "true"
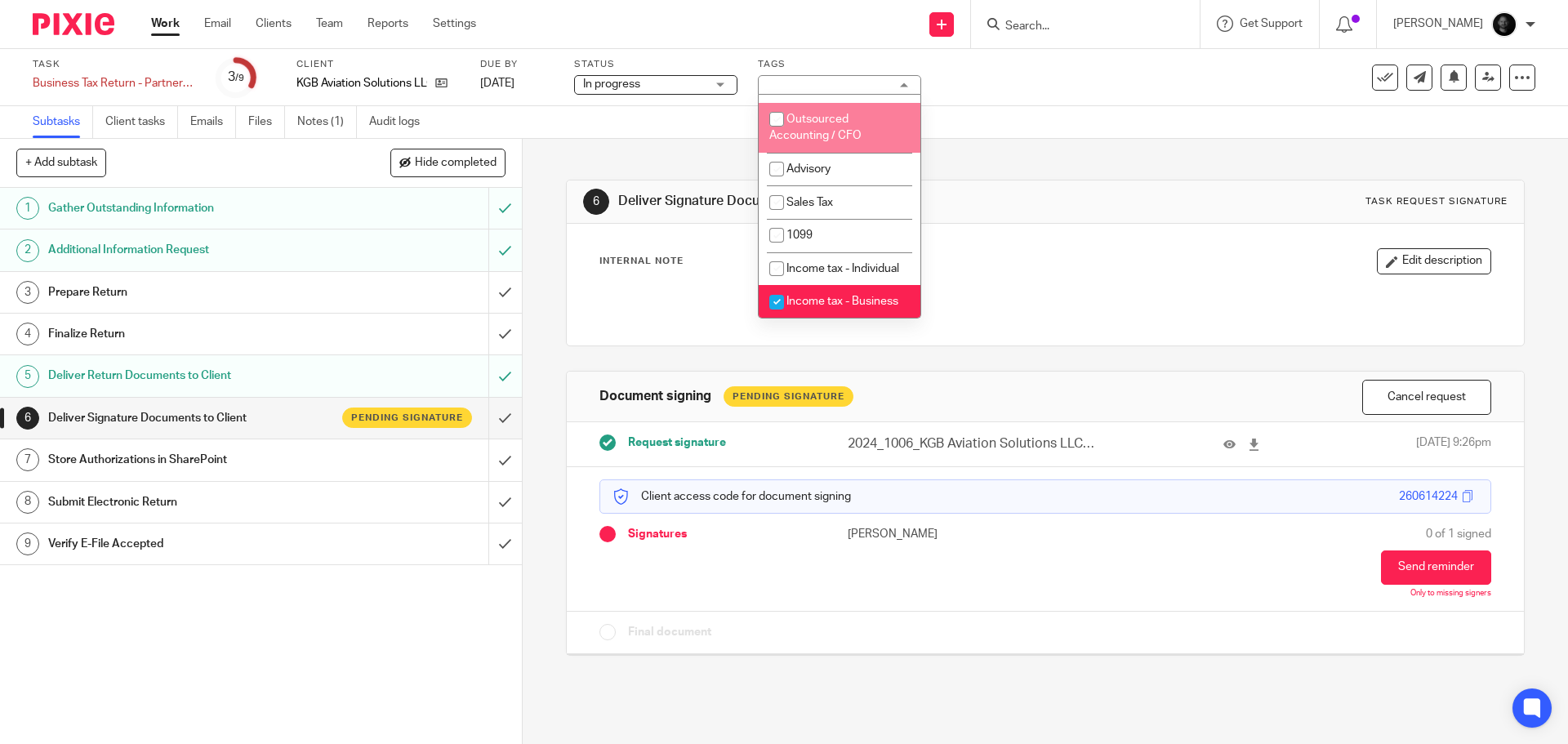
scroll to position [507, 0]
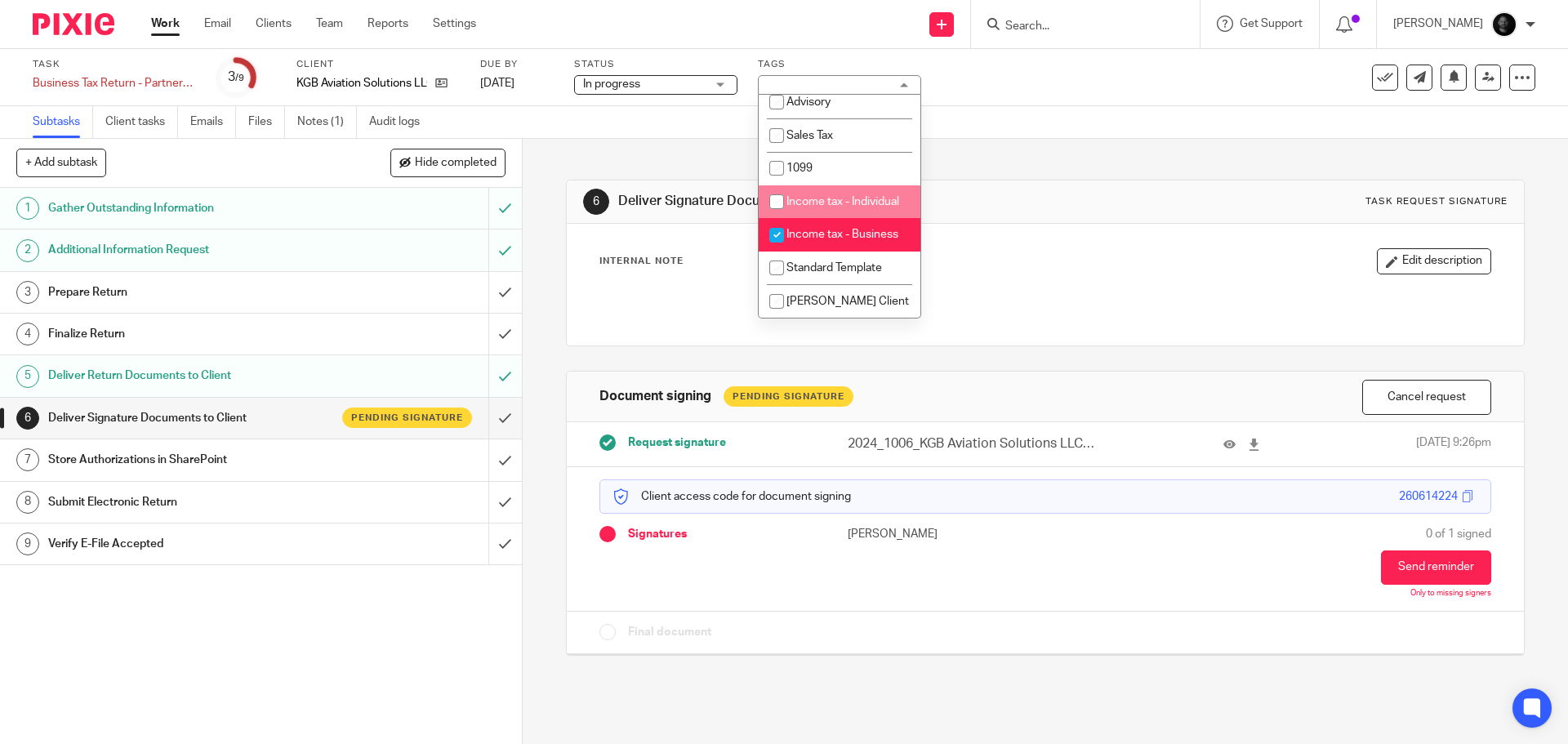
click at [1044, 108] on div "Subtasks Client tasks Emails Files Notes (1) Audit logs" at bounding box center [784, 122] width 1568 height 33
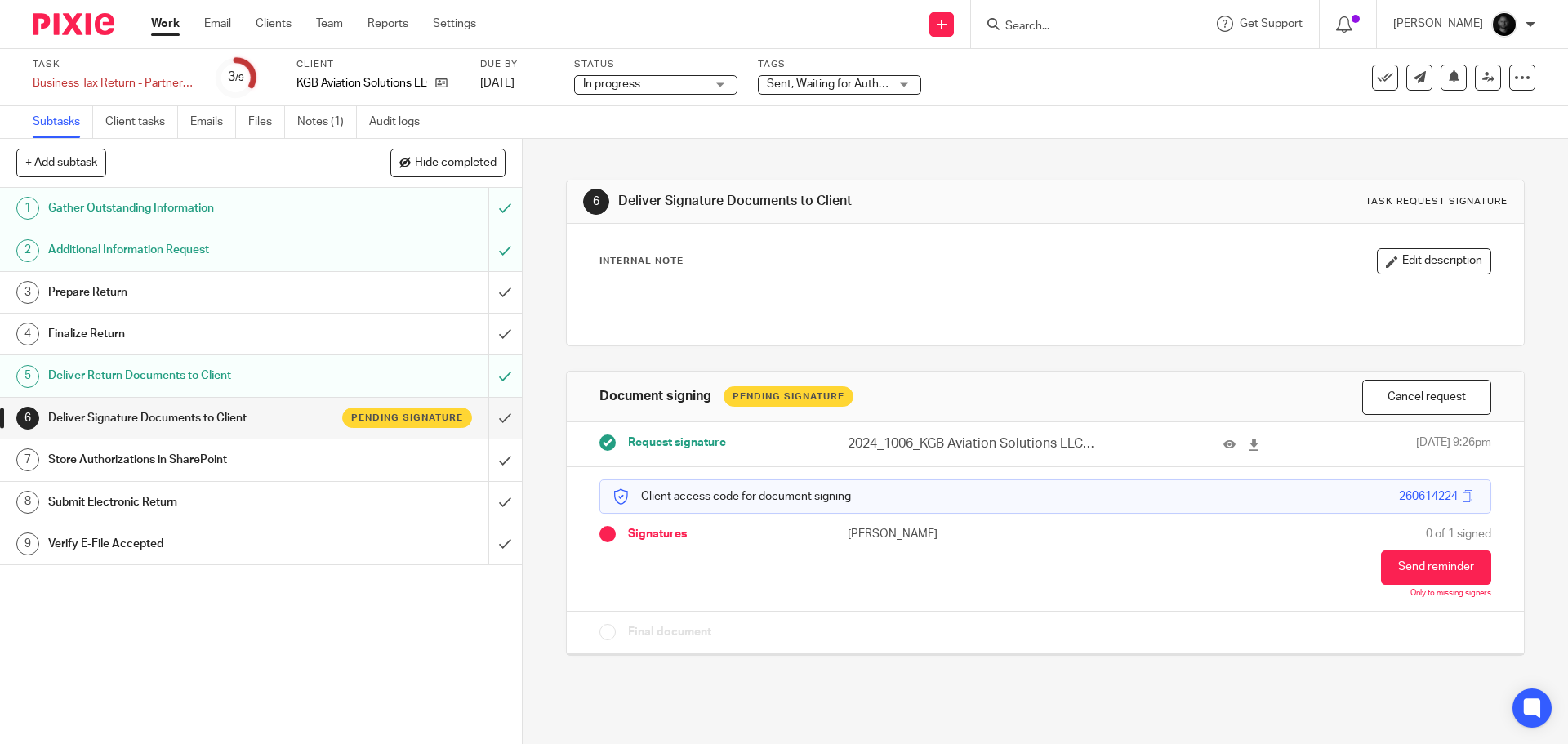
click at [1044, 31] on input "Search" at bounding box center [1077, 26] width 147 height 14
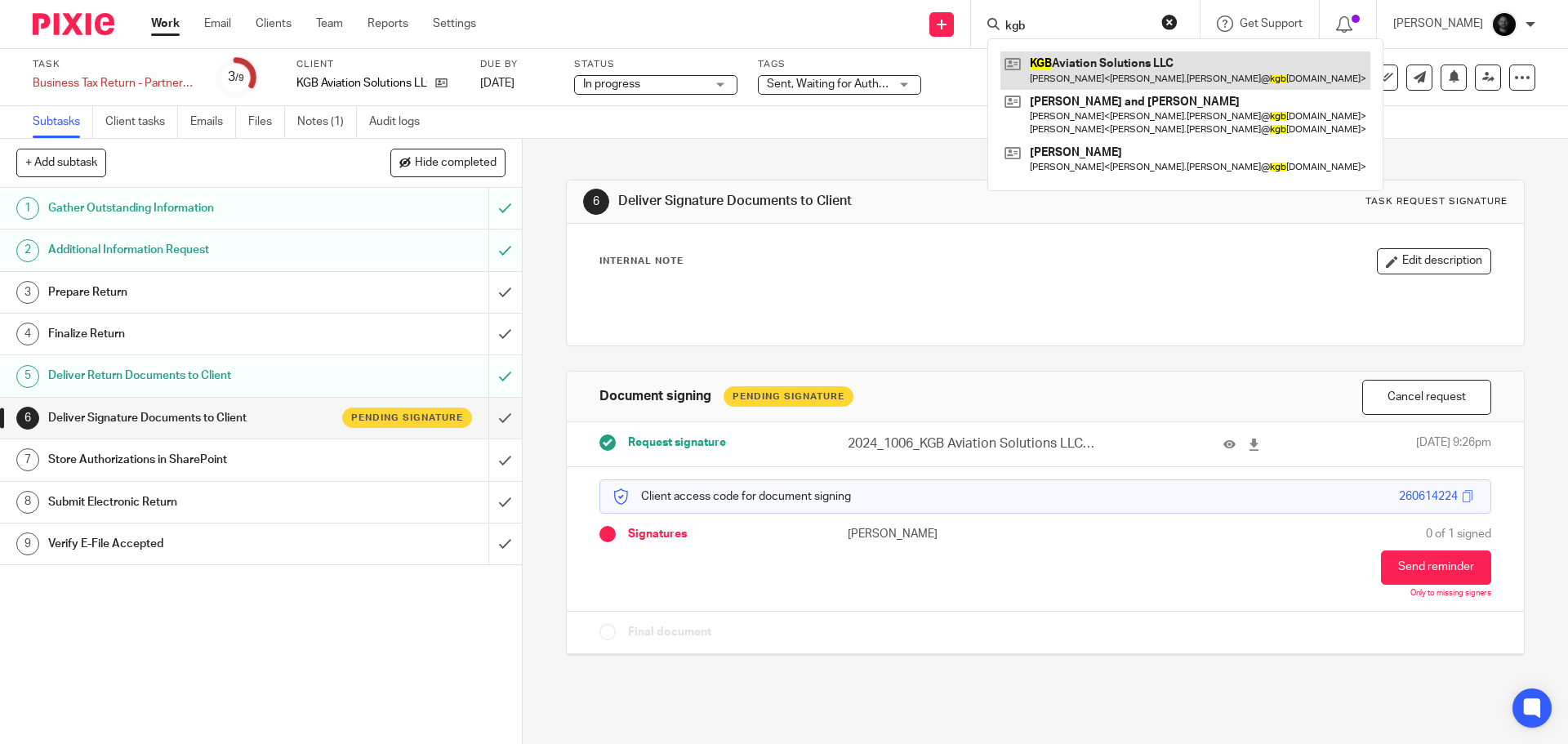
type input "kgb"
click at [1082, 64] on link at bounding box center [1185, 70] width 370 height 38
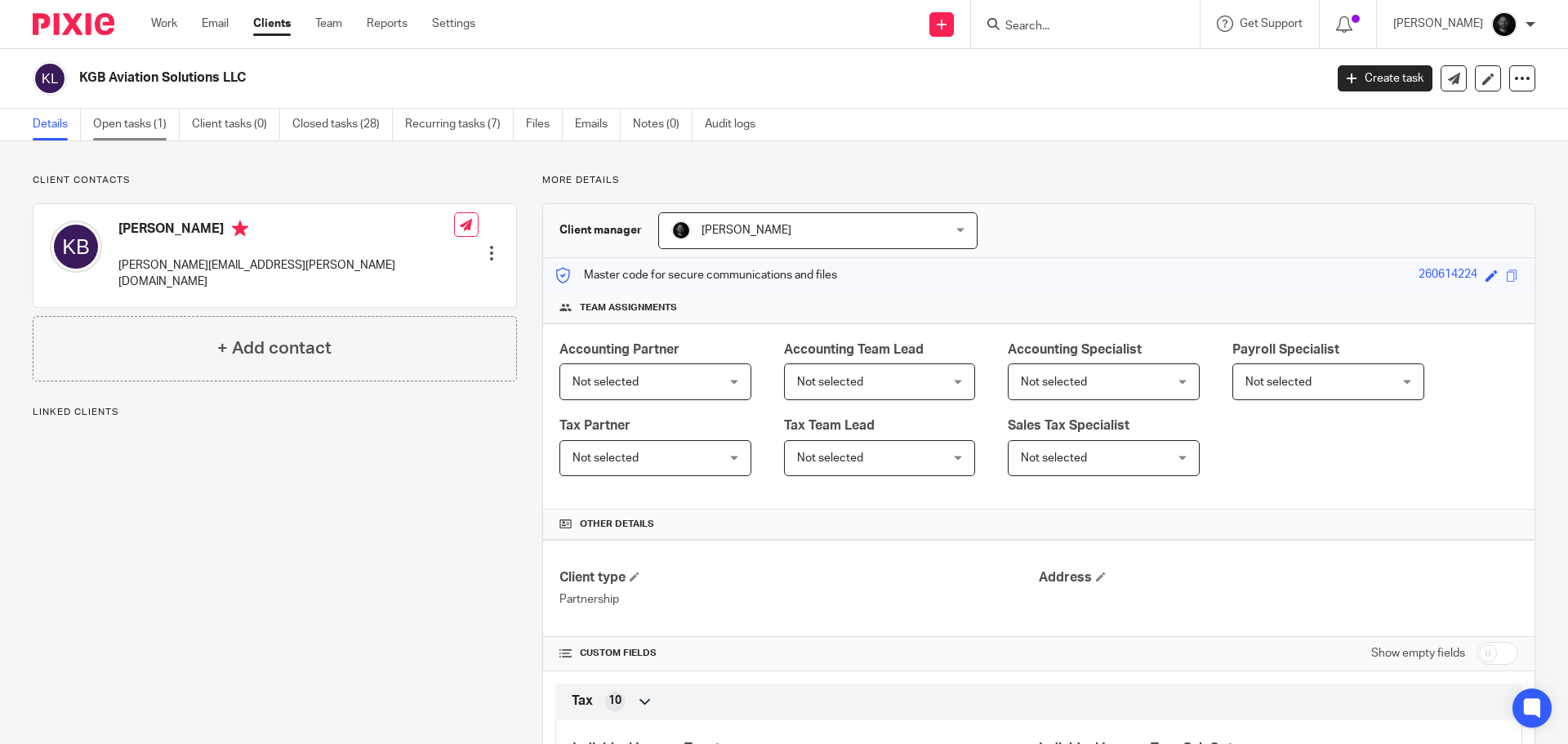
click at [159, 126] on link "Open tasks (1)" at bounding box center [136, 125] width 87 height 32
